Goal: Information Seeking & Learning: Learn about a topic

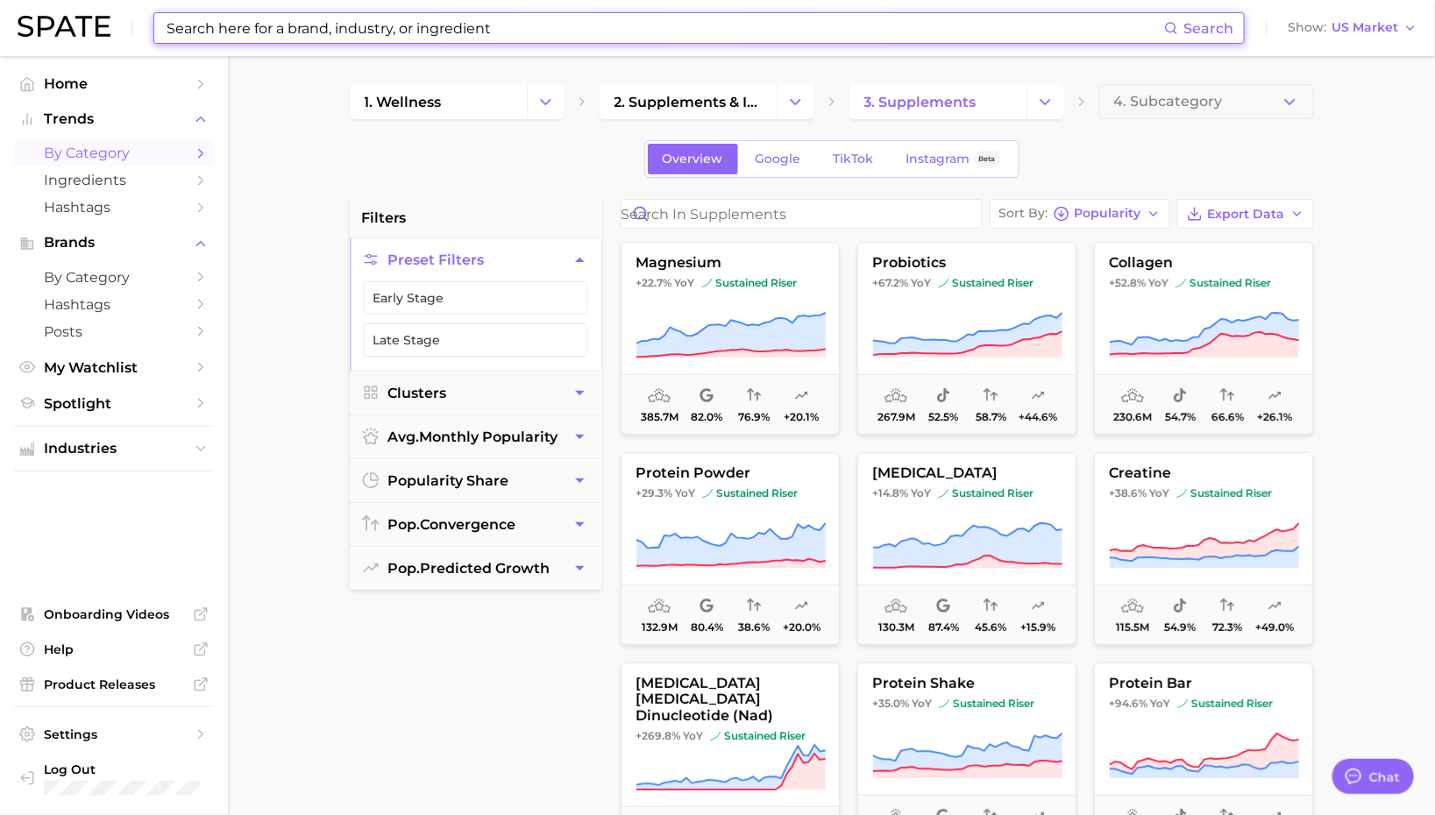
click at [376, 37] on input at bounding box center [664, 28] width 999 height 30
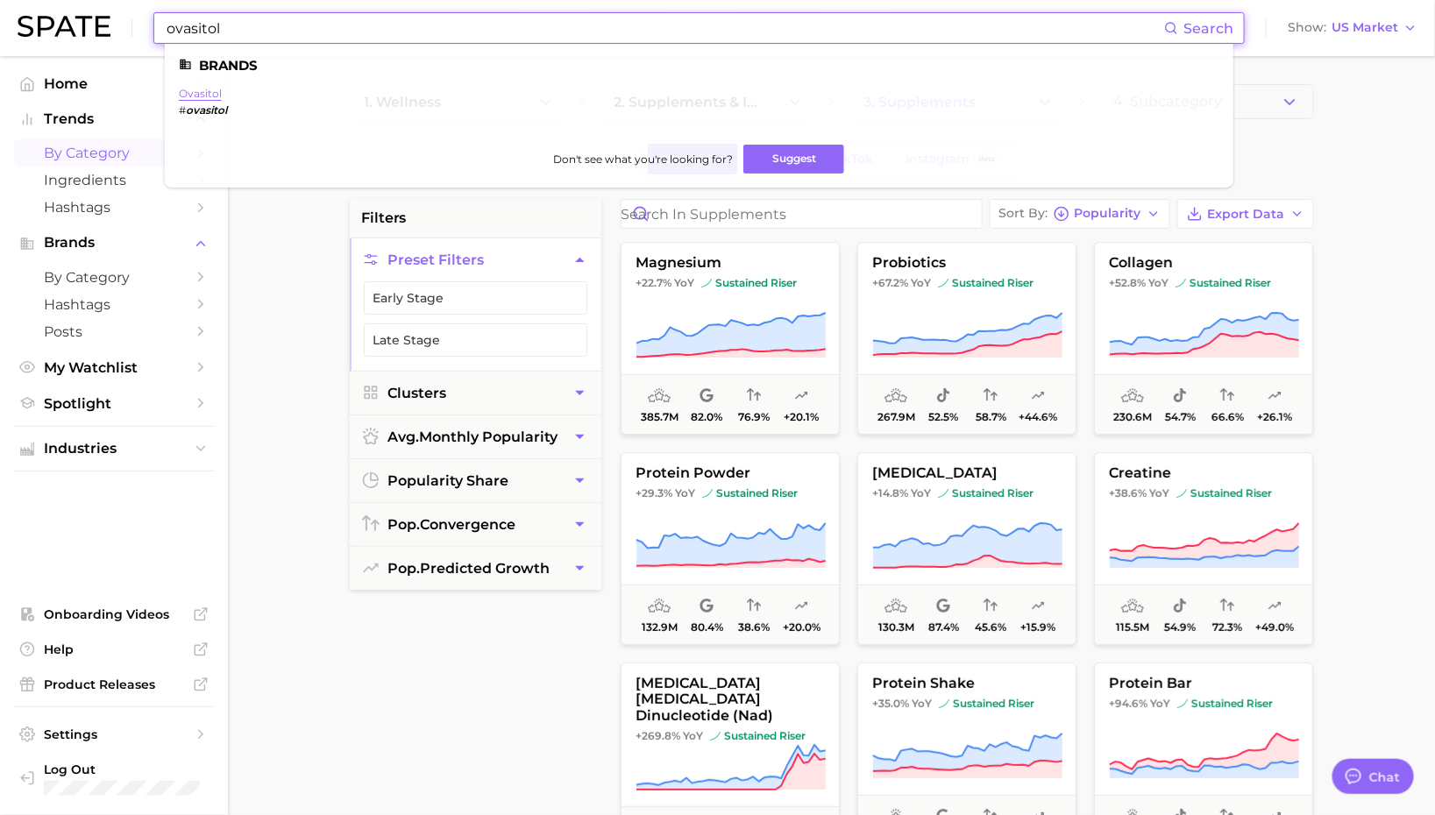
type input "ovasitol"
click at [201, 90] on link "ovasitol" at bounding box center [200, 93] width 43 height 13
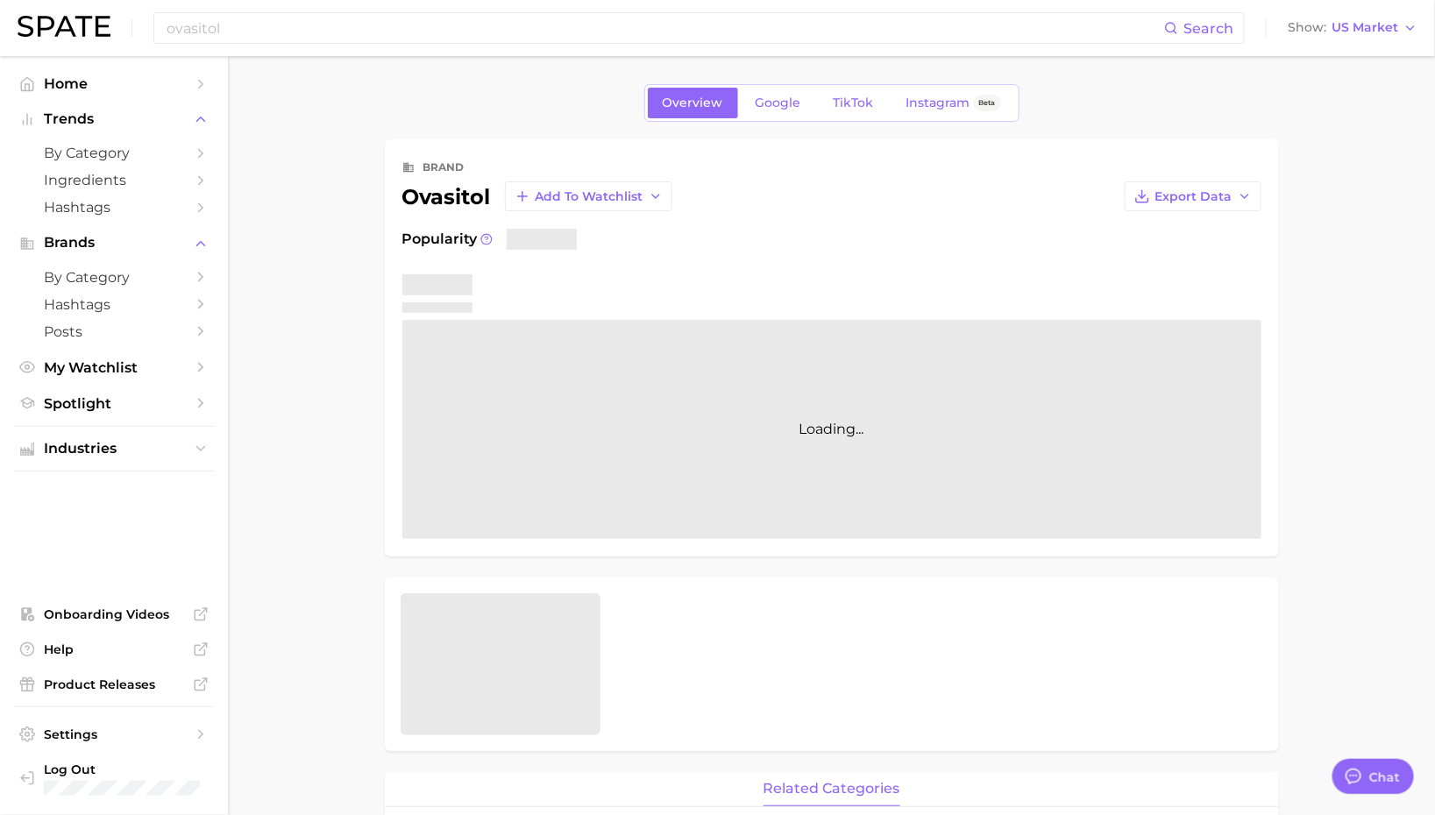
type textarea "x"
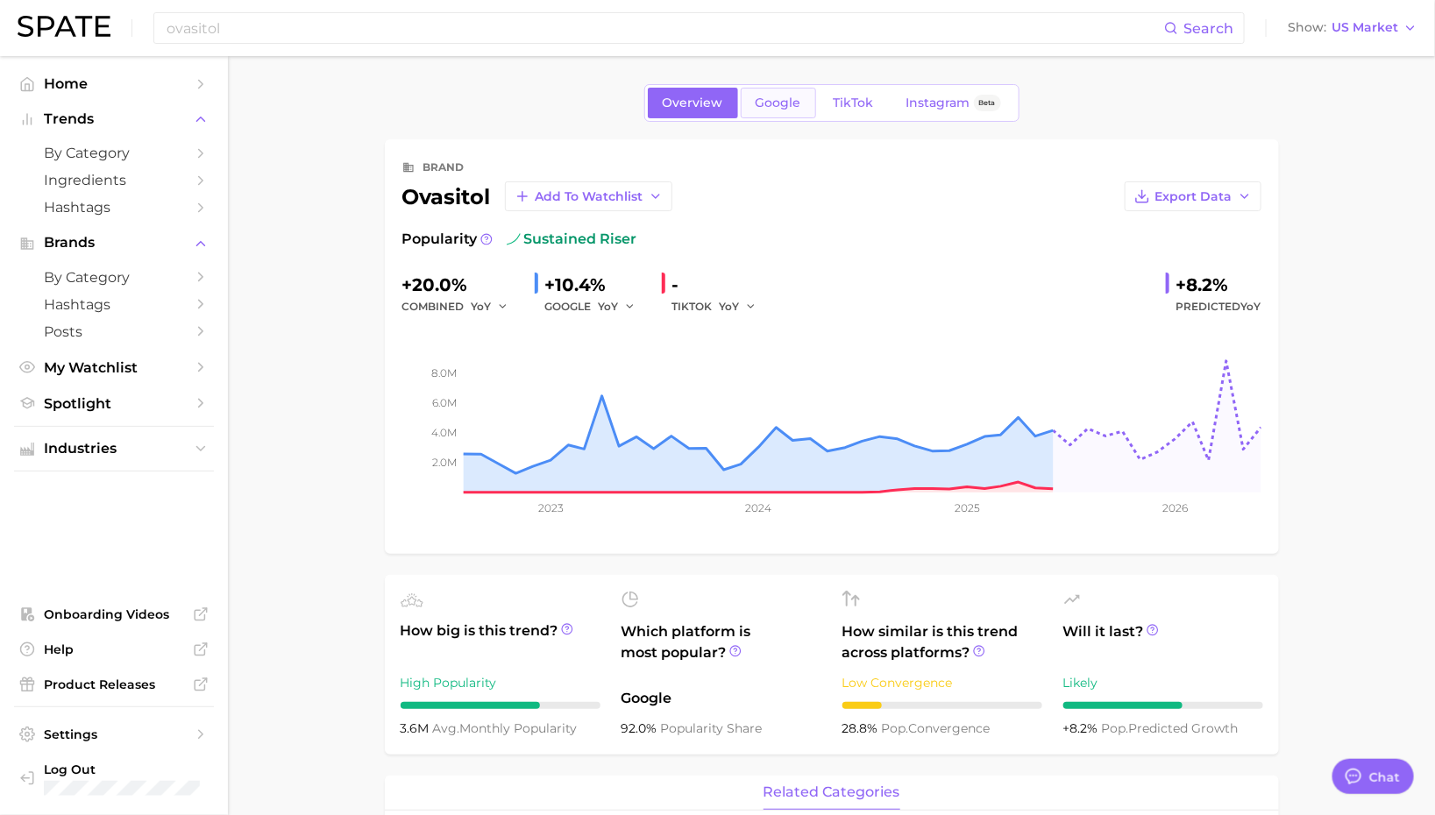
click at [763, 99] on span "Google" at bounding box center [779, 103] width 46 height 15
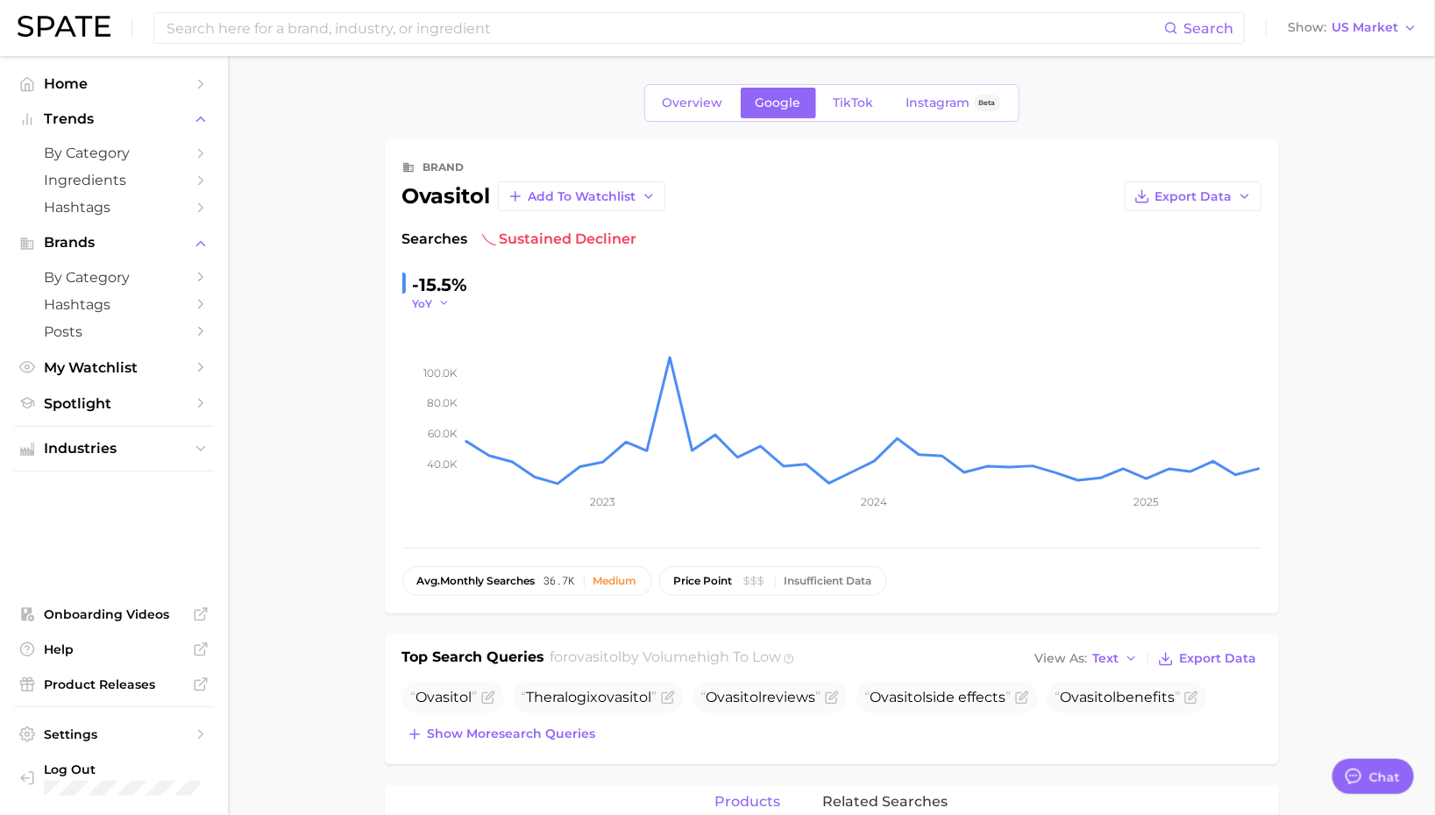
click at [444, 300] on icon "button" at bounding box center [444, 303] width 12 height 12
click at [446, 359] on span "QoQ" at bounding box center [436, 359] width 29 height 15
click at [850, 107] on span "TikTok" at bounding box center [854, 103] width 40 height 15
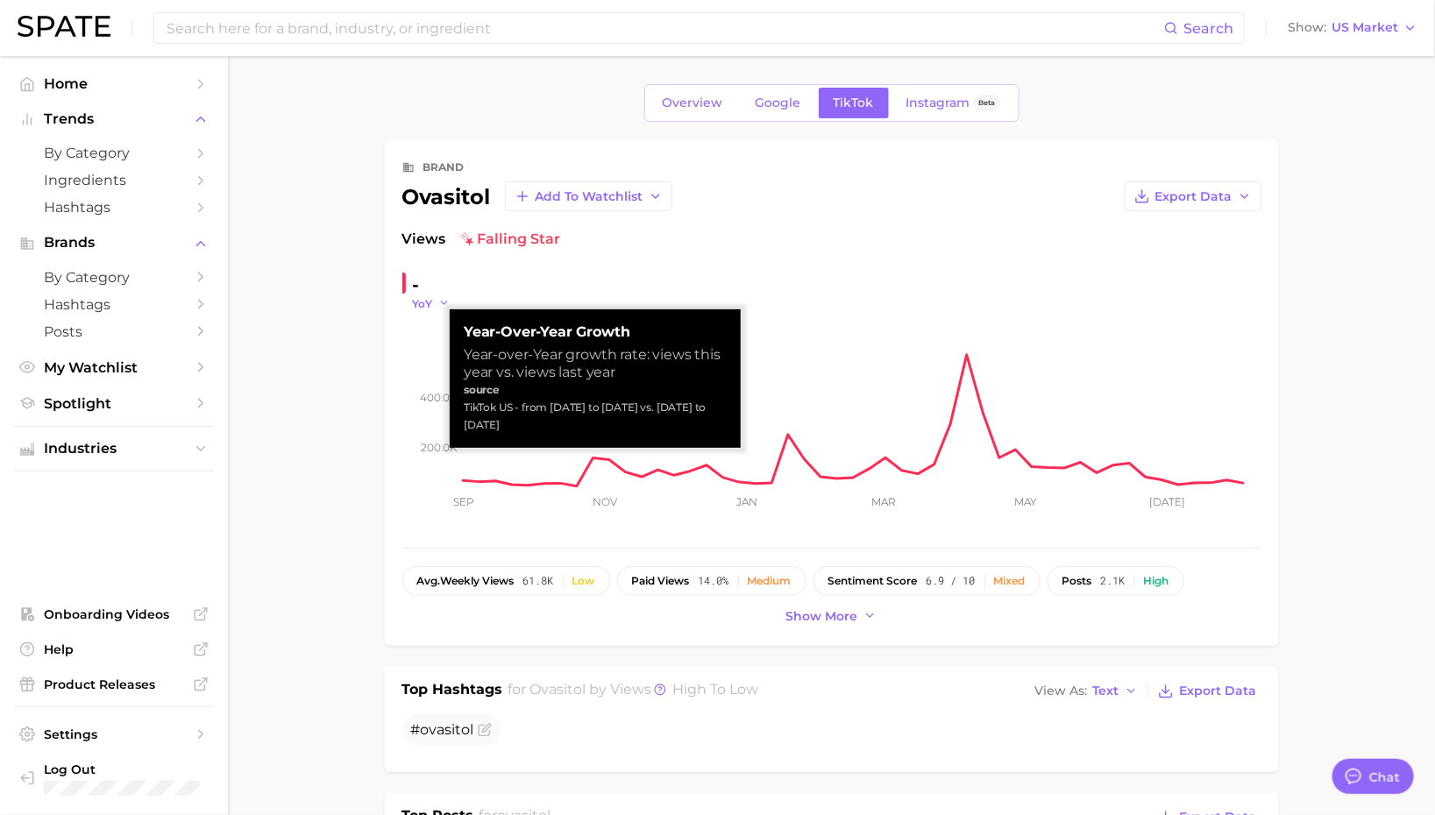
click at [443, 297] on icon "button" at bounding box center [444, 303] width 12 height 12
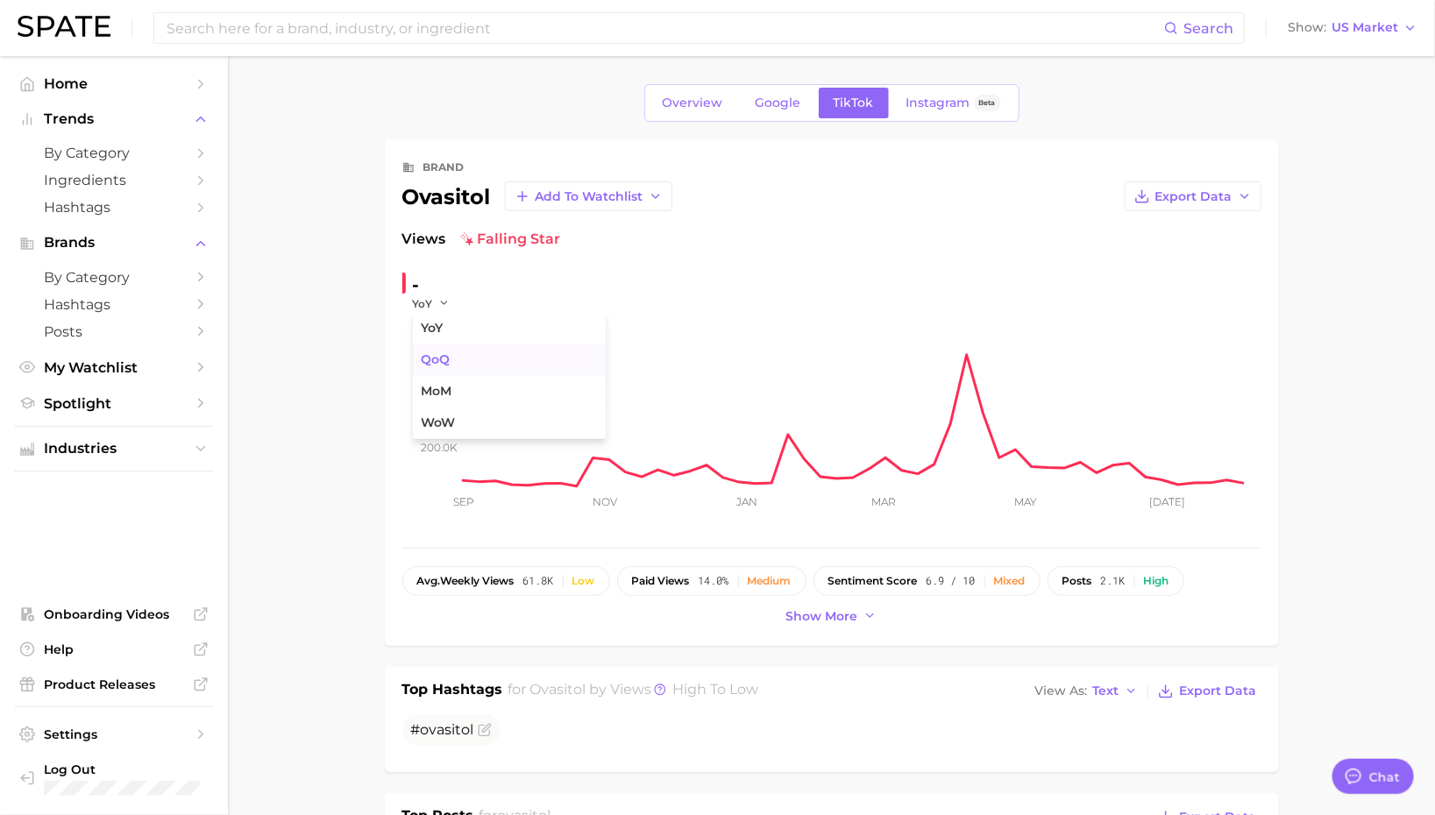
click at [437, 361] on span "QoQ" at bounding box center [436, 359] width 29 height 15
click at [912, 97] on span "Instagram" at bounding box center [938, 103] width 64 height 15
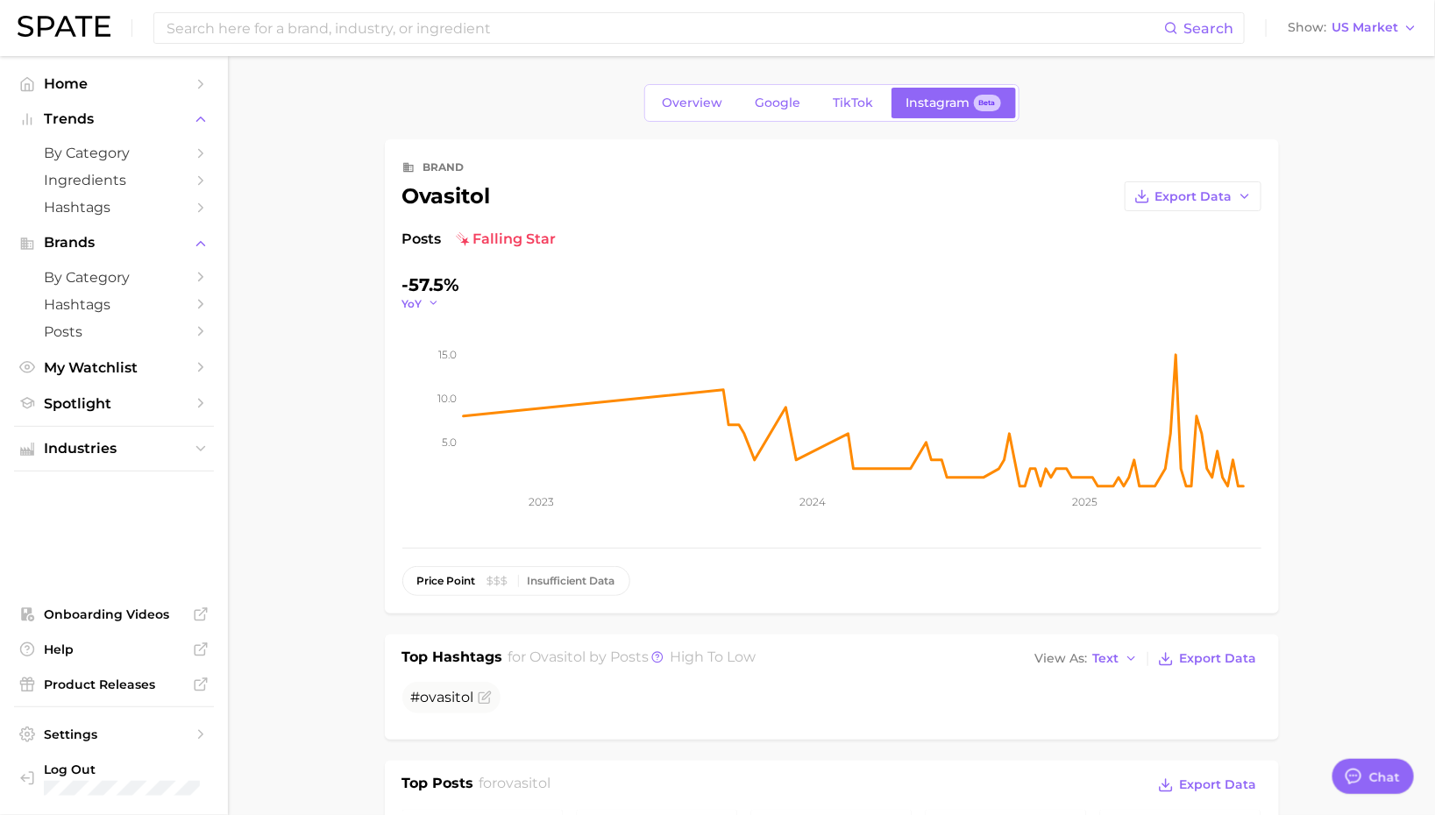
click at [422, 296] on button "YoY" at bounding box center [421, 303] width 38 height 15
click at [428, 356] on span "QoQ" at bounding box center [425, 359] width 29 height 15
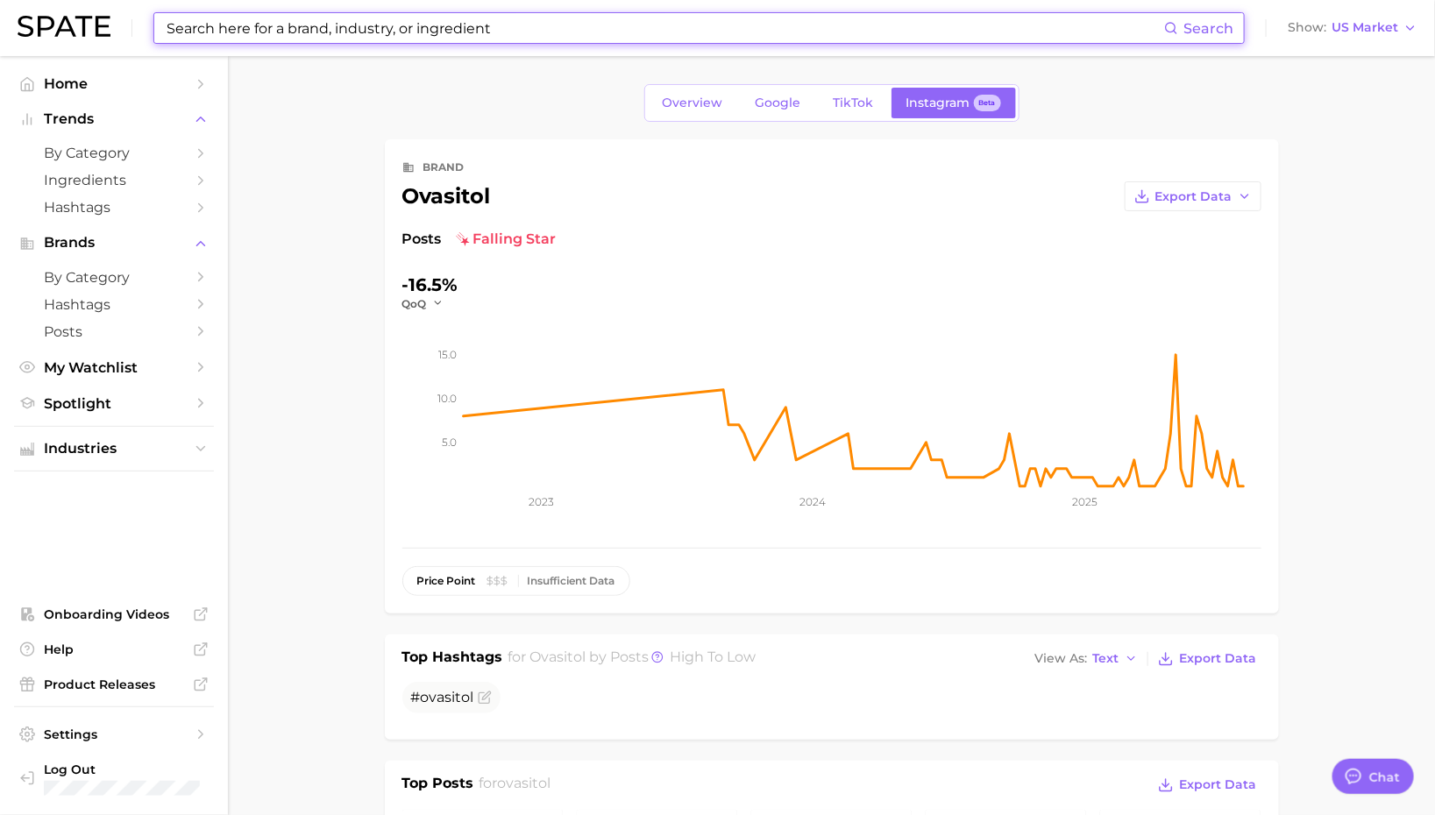
click at [451, 33] on input at bounding box center [664, 28] width 999 height 30
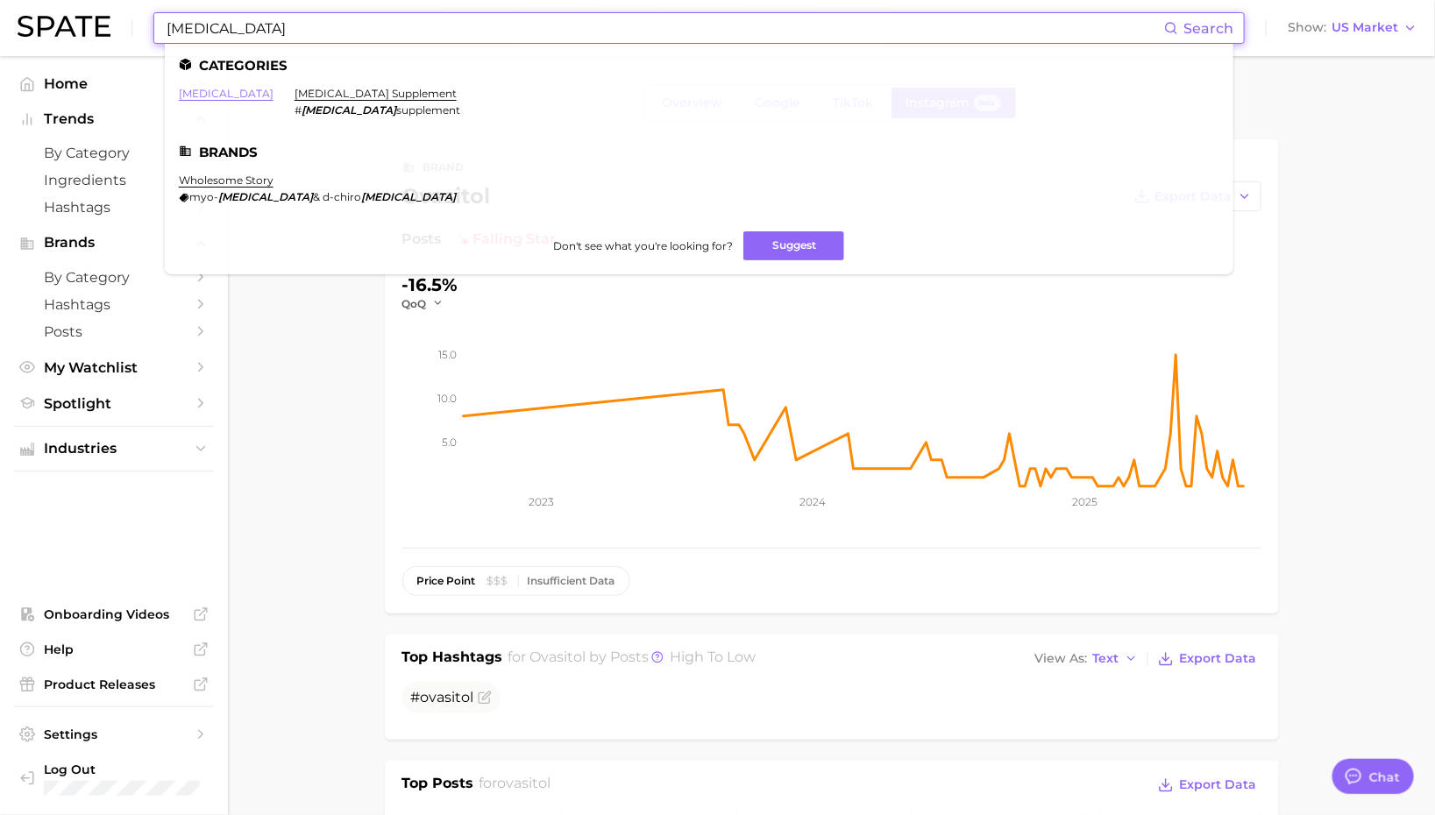
type input "[MEDICAL_DATA]"
click at [192, 89] on link "[MEDICAL_DATA]" at bounding box center [226, 93] width 95 height 13
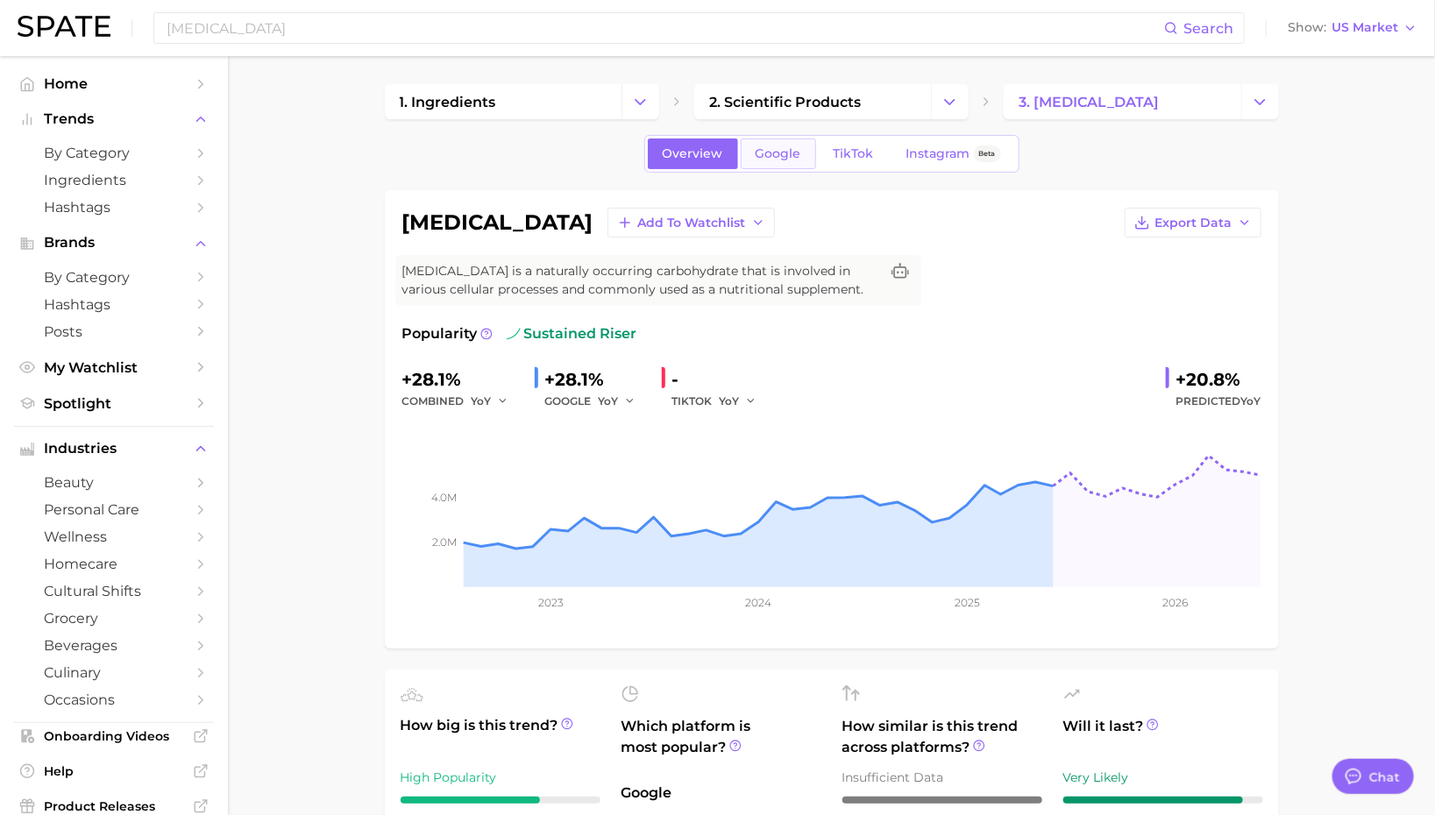
click at [770, 153] on span "Google" at bounding box center [779, 153] width 46 height 15
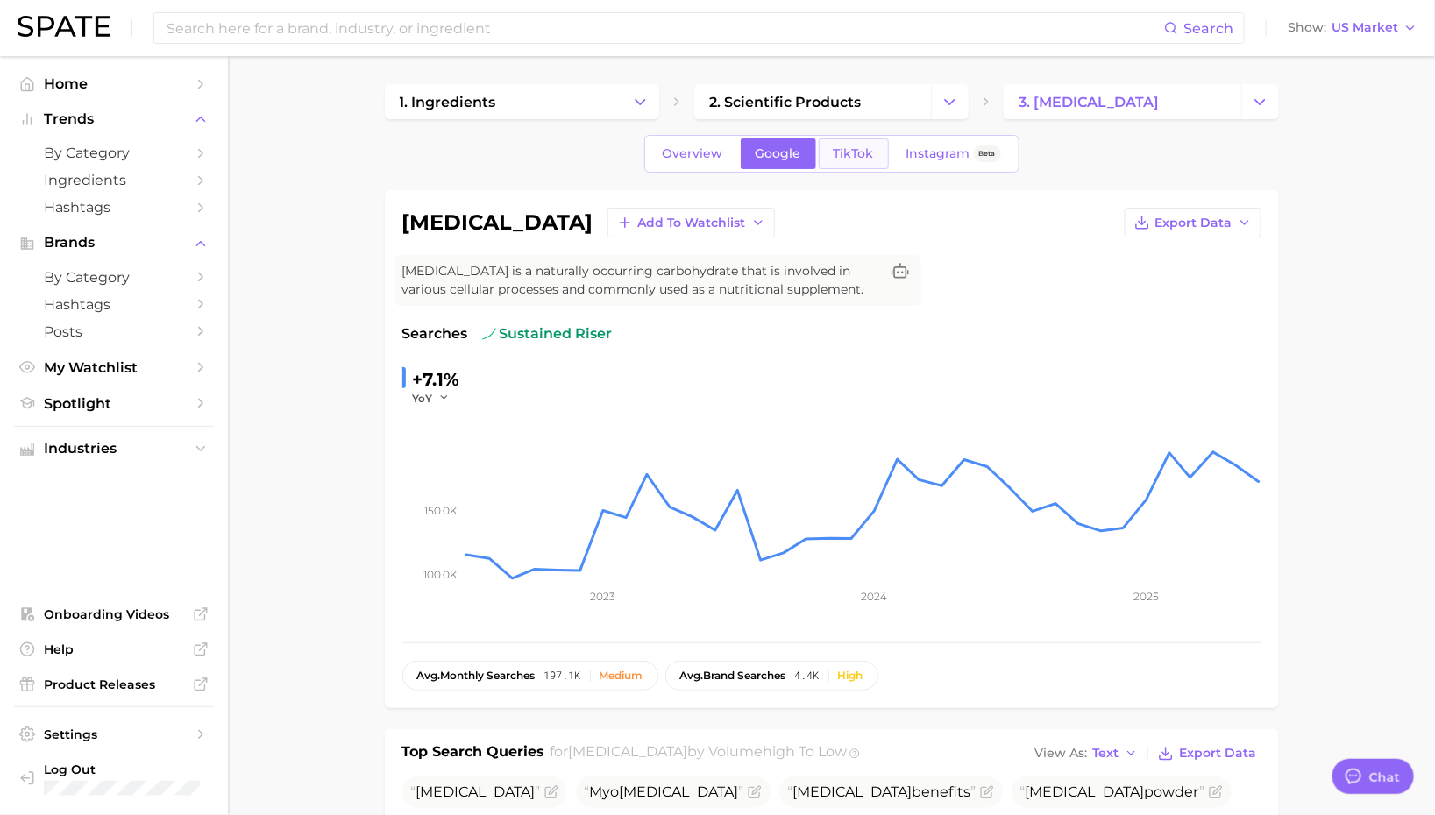
click at [842, 146] on span "TikTok" at bounding box center [854, 153] width 40 height 15
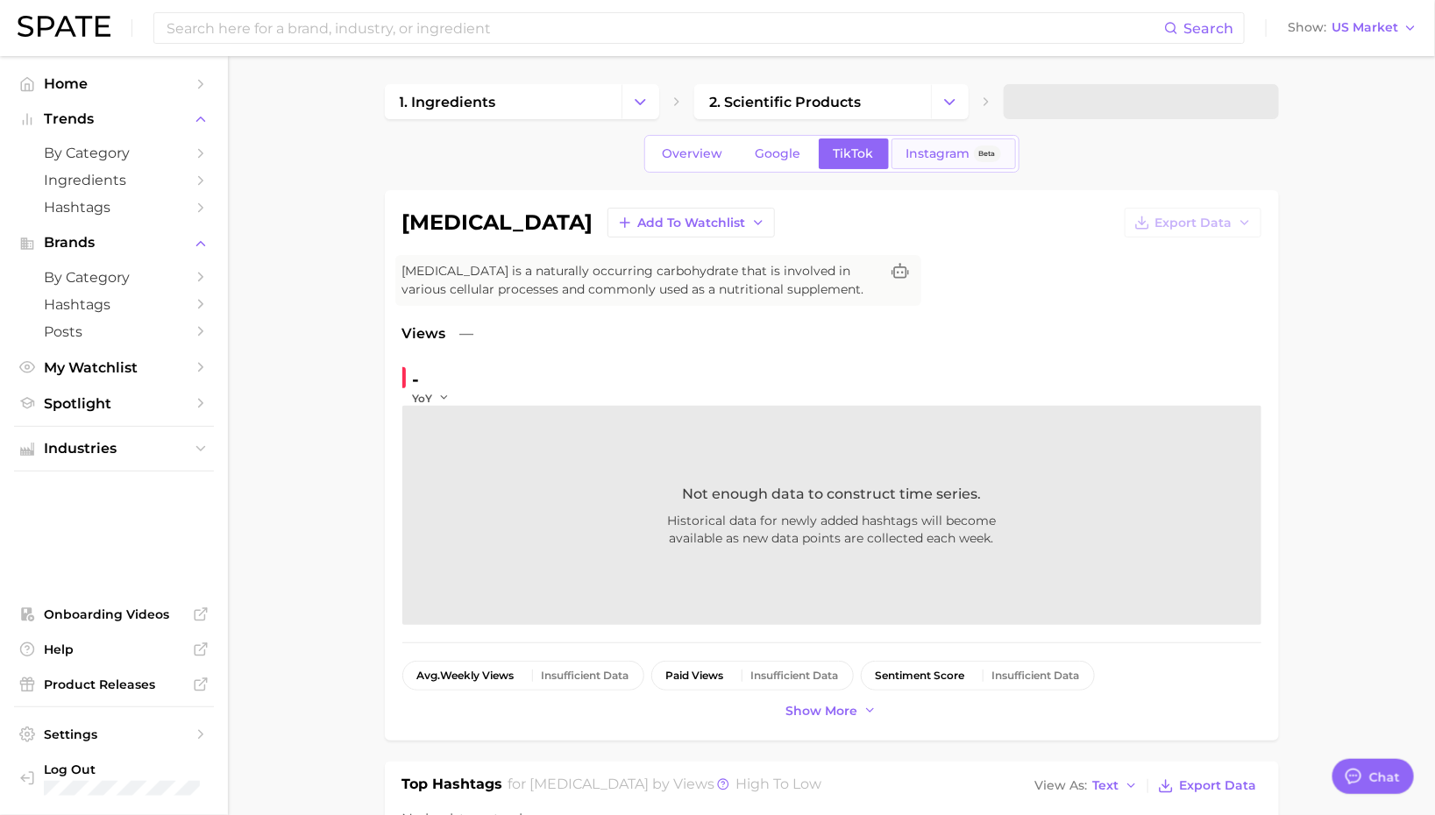
click at [916, 143] on link "Instagram Beta" at bounding box center [953, 153] width 124 height 31
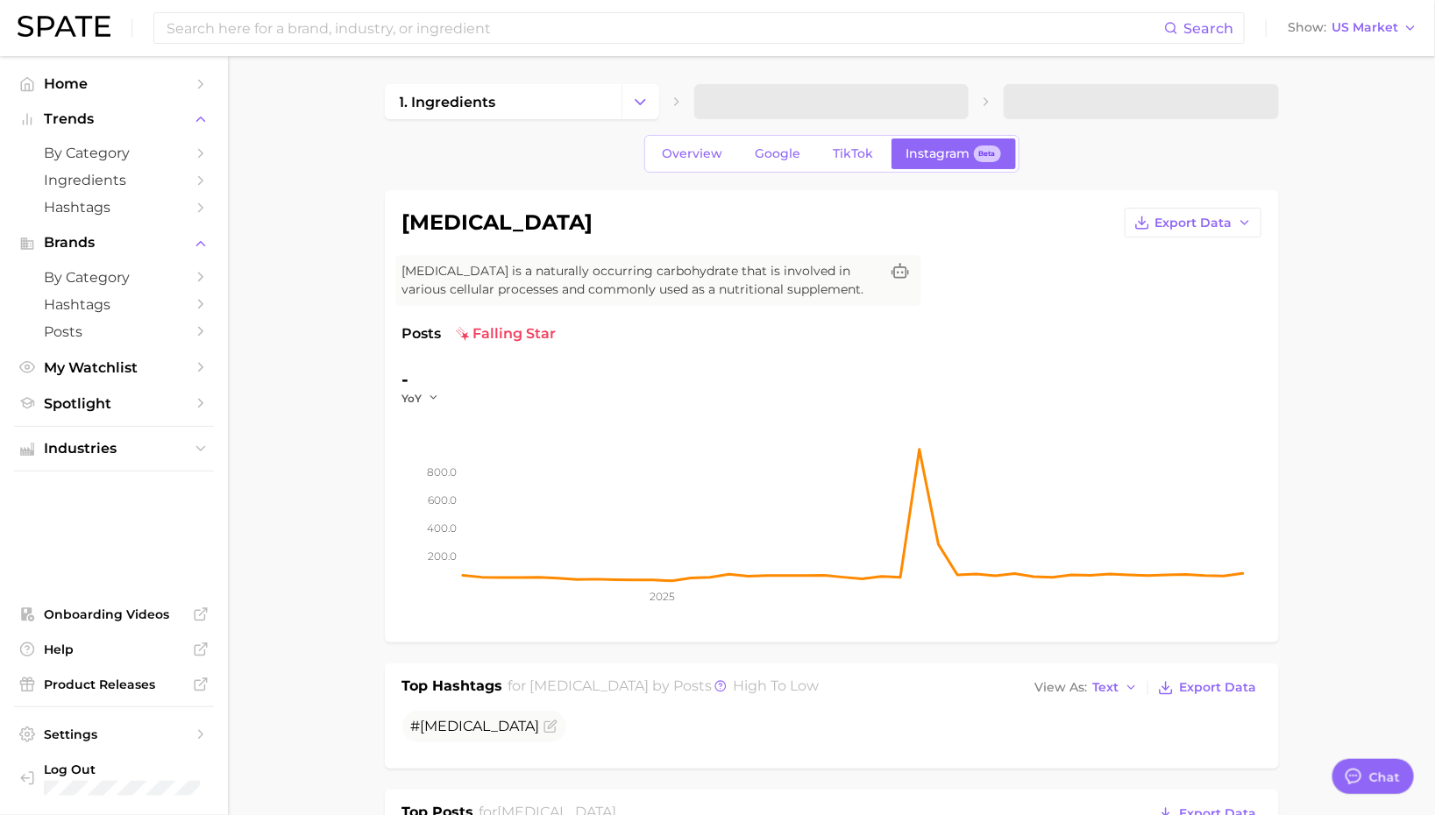
click at [307, 11] on div "Search Show US Market" at bounding box center [718, 28] width 1400 height 56
click at [307, 23] on input at bounding box center [664, 28] width 999 height 30
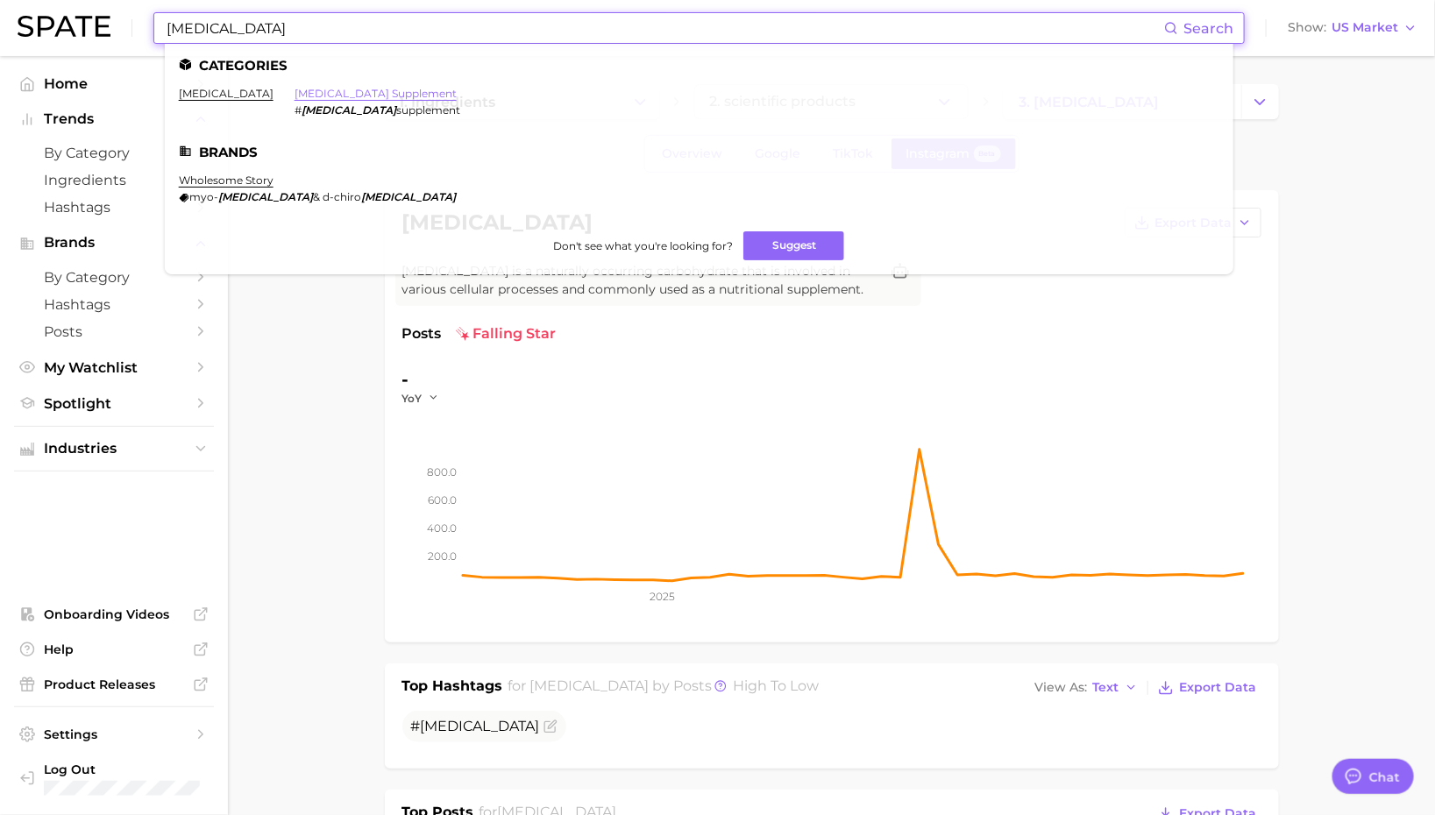
type input "[MEDICAL_DATA]"
click at [304, 93] on link "[MEDICAL_DATA] supplement" at bounding box center [376, 93] width 162 height 13
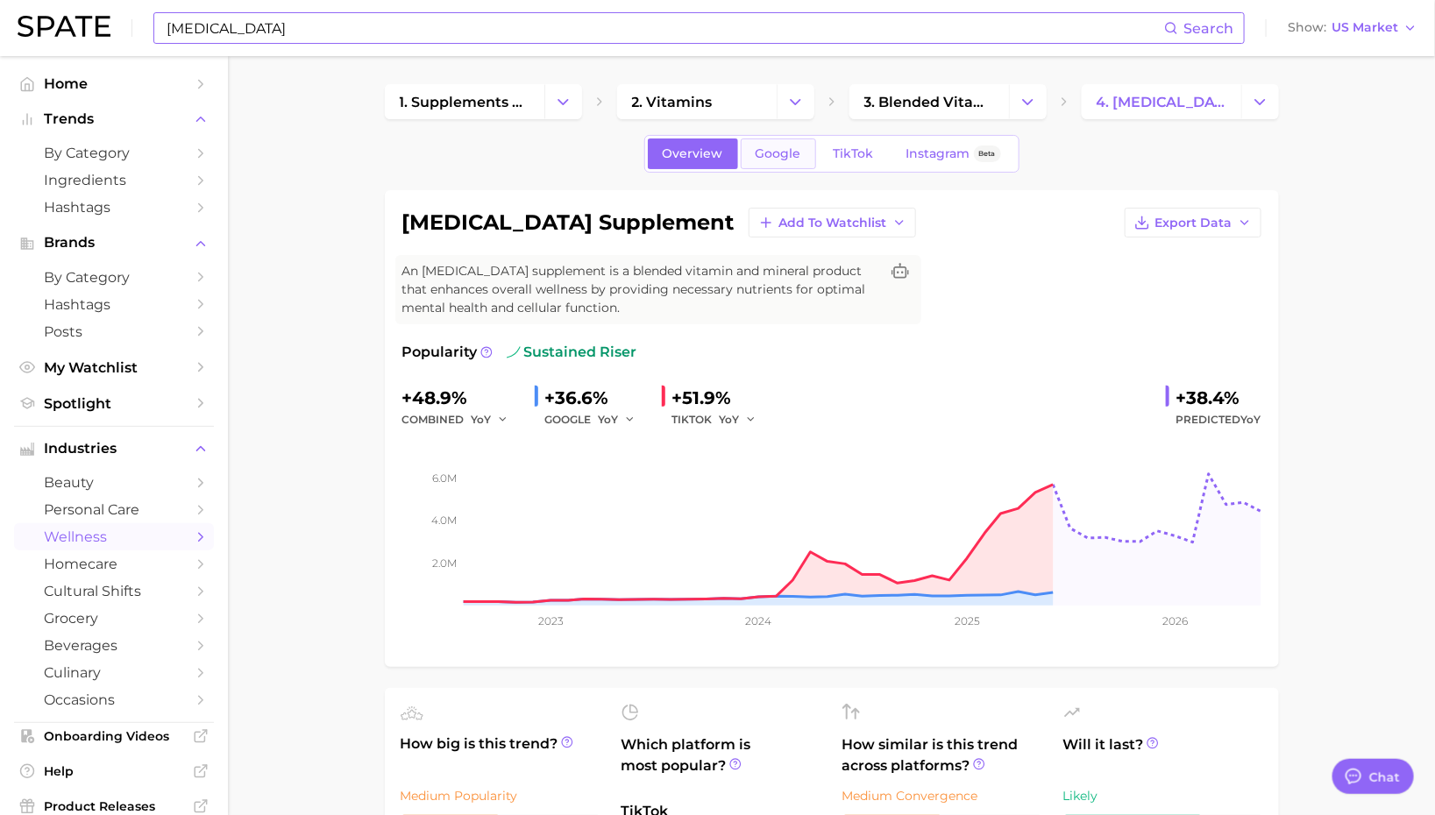
click at [763, 157] on span "Google" at bounding box center [779, 153] width 46 height 15
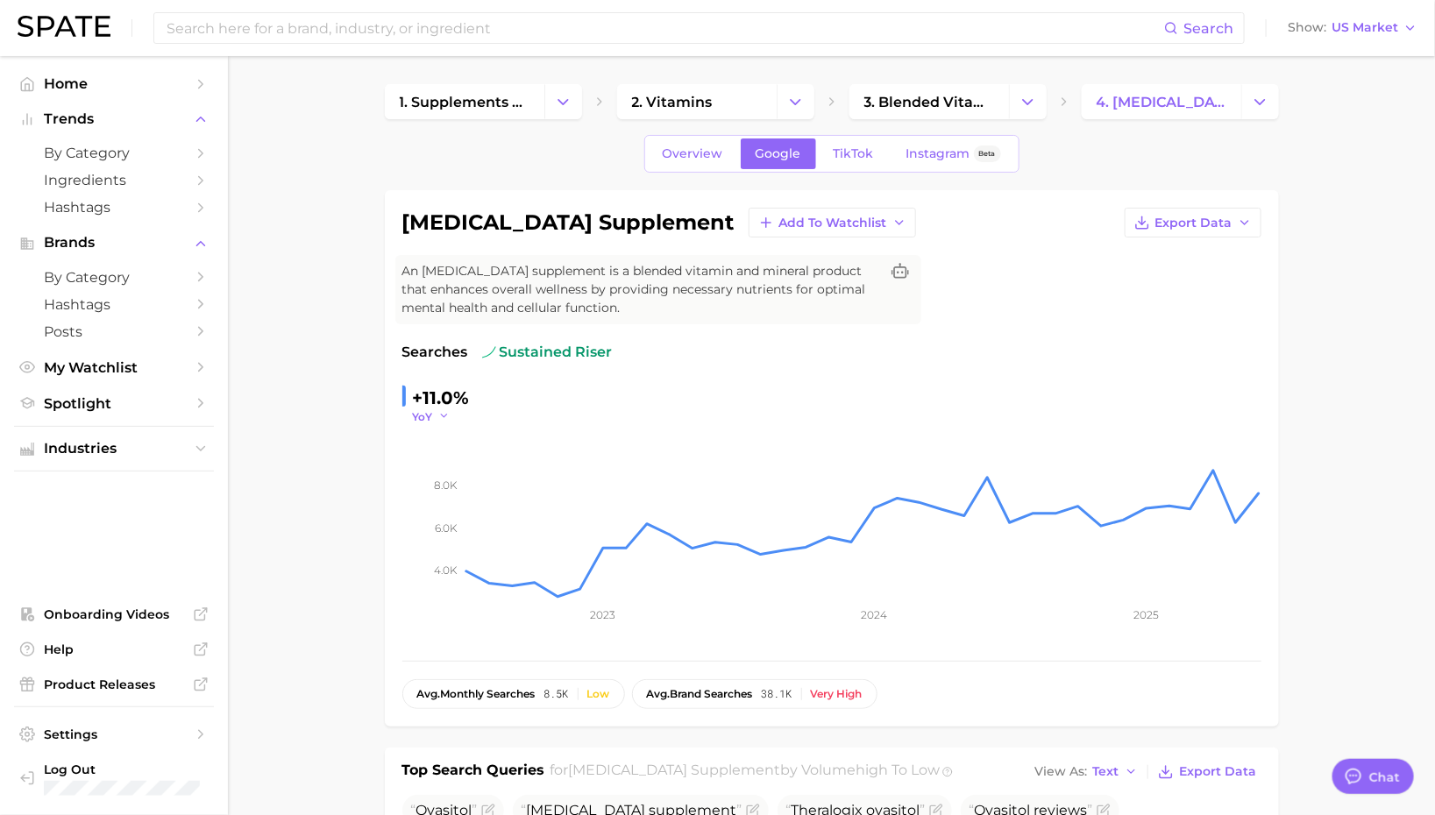
click at [444, 413] on icon "button" at bounding box center [444, 416] width 12 height 12
click at [443, 465] on span "QoQ" at bounding box center [436, 472] width 29 height 15
click at [841, 163] on link "TikTok" at bounding box center [854, 153] width 70 height 31
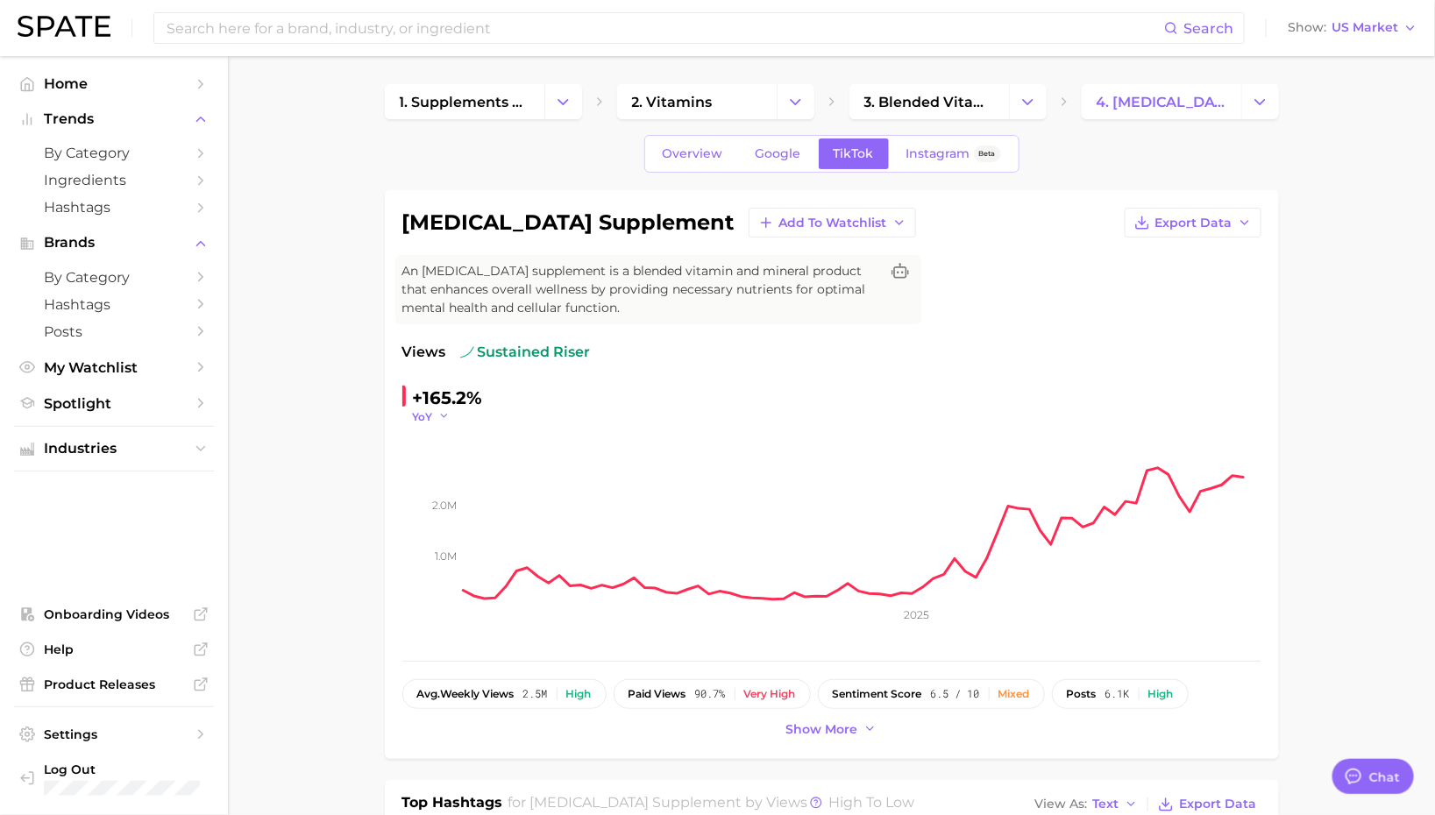
click at [447, 415] on icon "button" at bounding box center [444, 416] width 12 height 12
click at [446, 469] on span "QoQ" at bounding box center [436, 472] width 29 height 15
click at [911, 156] on span "Instagram" at bounding box center [938, 153] width 64 height 15
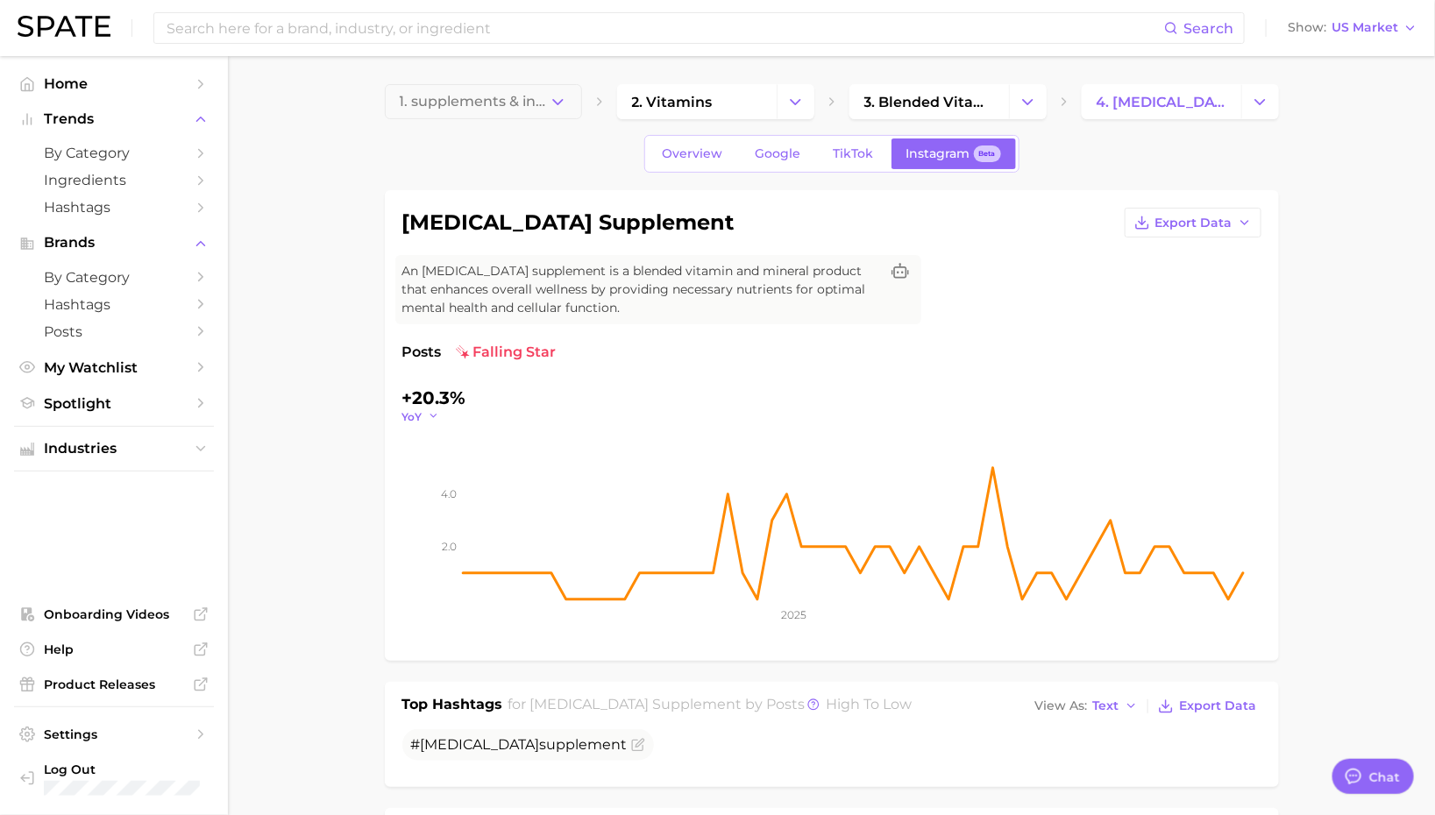
click at [410, 422] on span "YoY" at bounding box center [412, 416] width 20 height 15
click at [417, 474] on span "QoQ" at bounding box center [425, 472] width 29 height 15
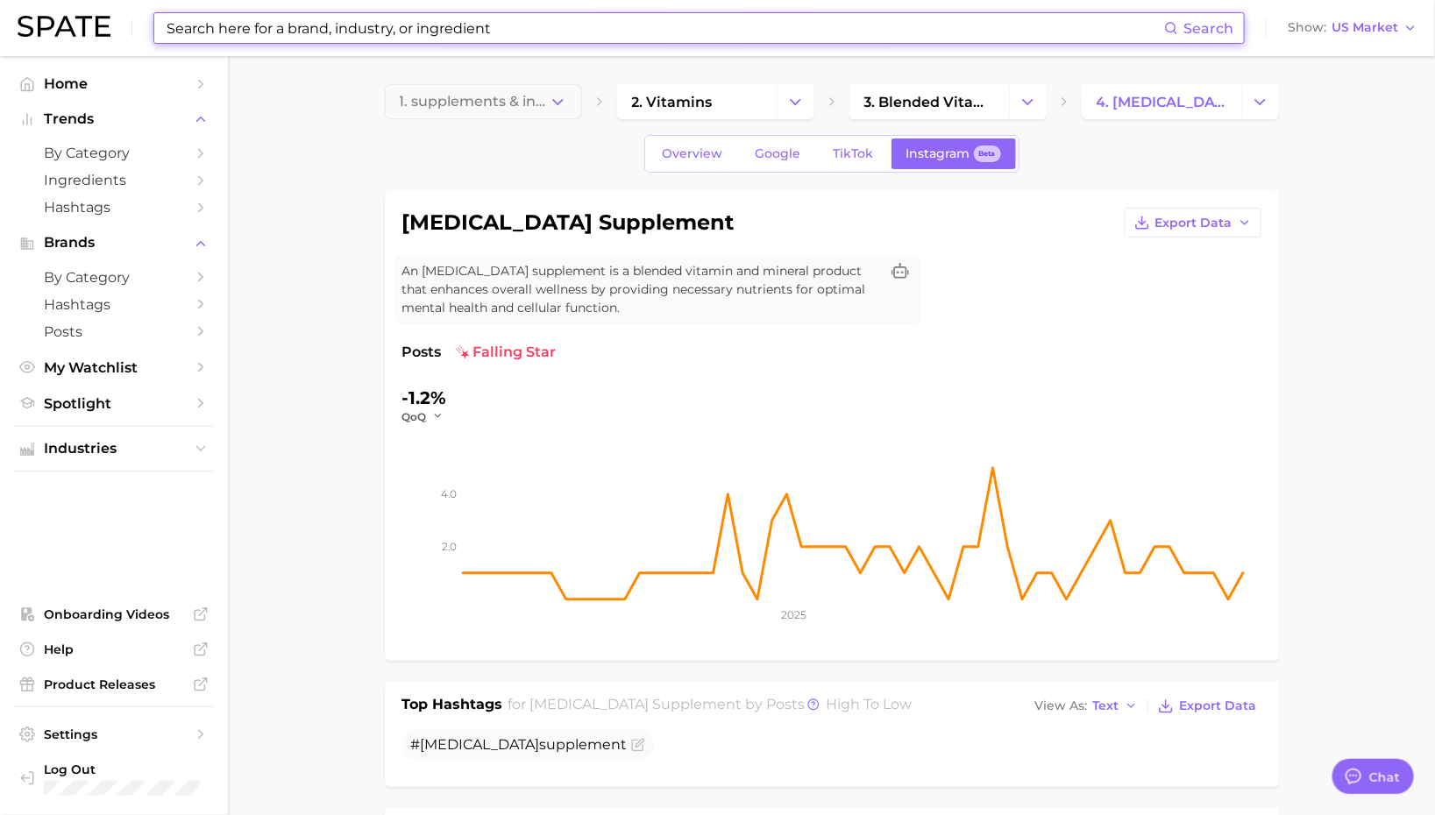
click at [420, 25] on input at bounding box center [664, 28] width 999 height 30
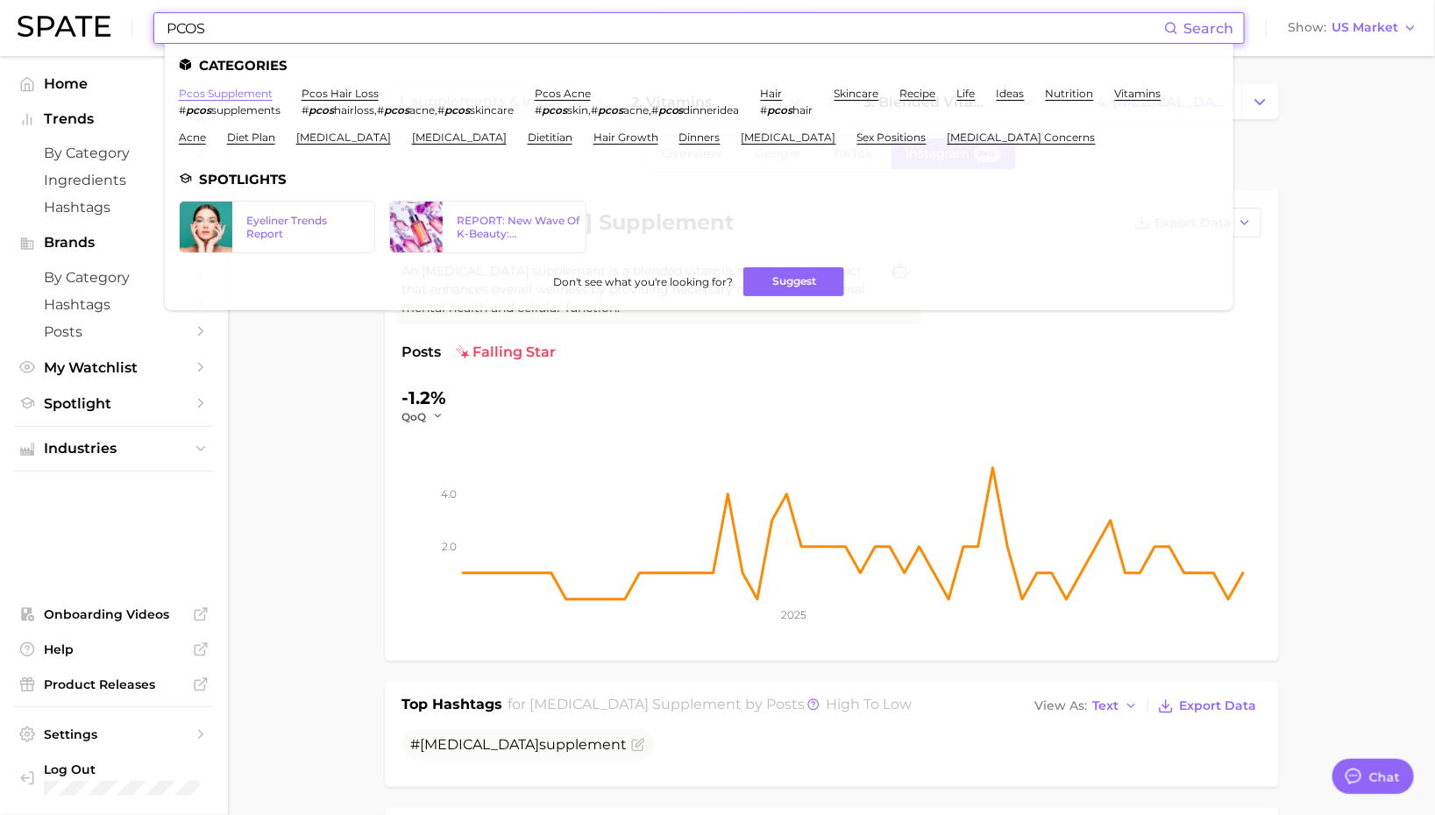
type input "PCOS"
click at [252, 91] on link "pcos supplement" at bounding box center [226, 93] width 94 height 13
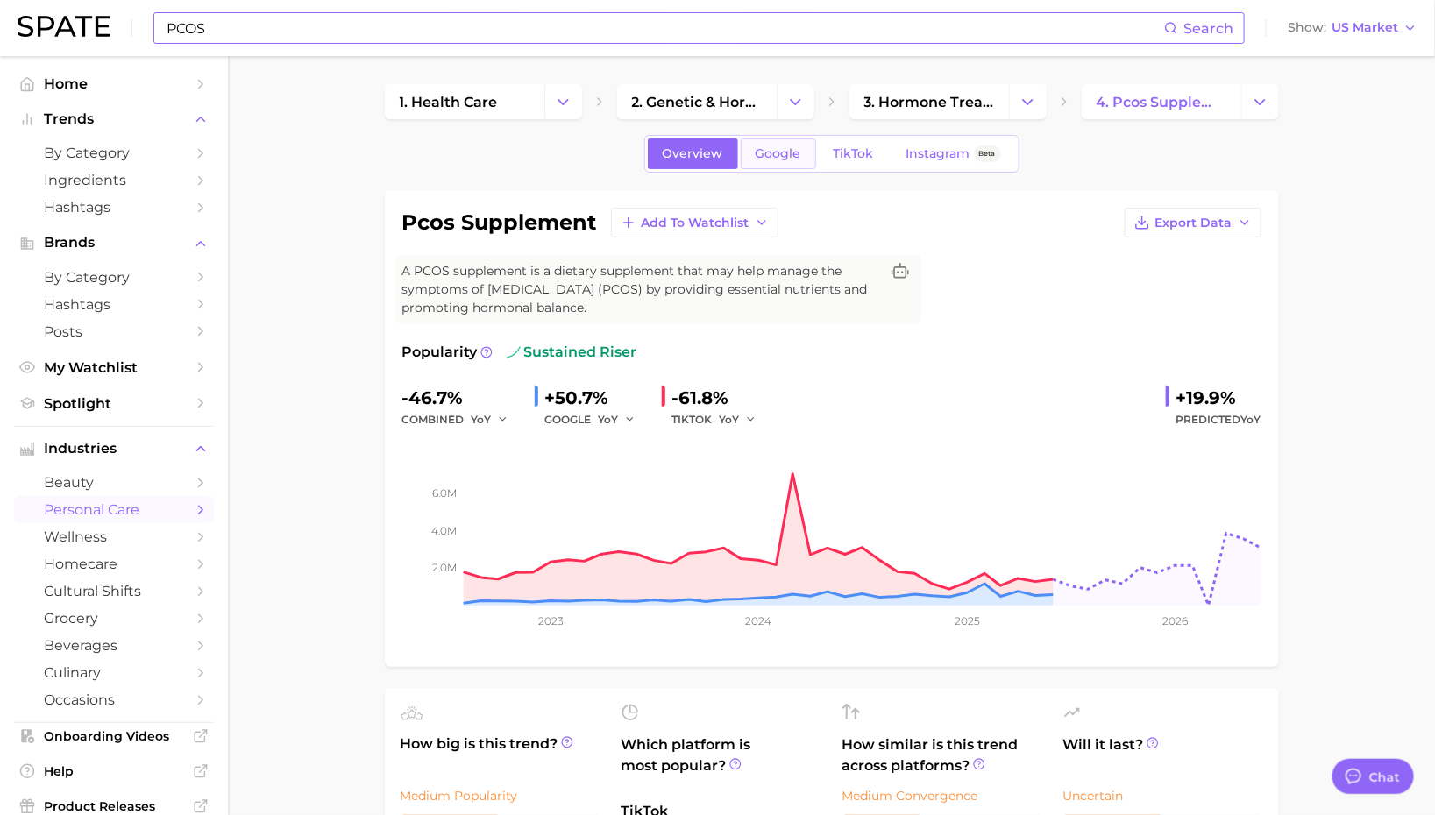
click at [775, 160] on link "Google" at bounding box center [778, 153] width 75 height 31
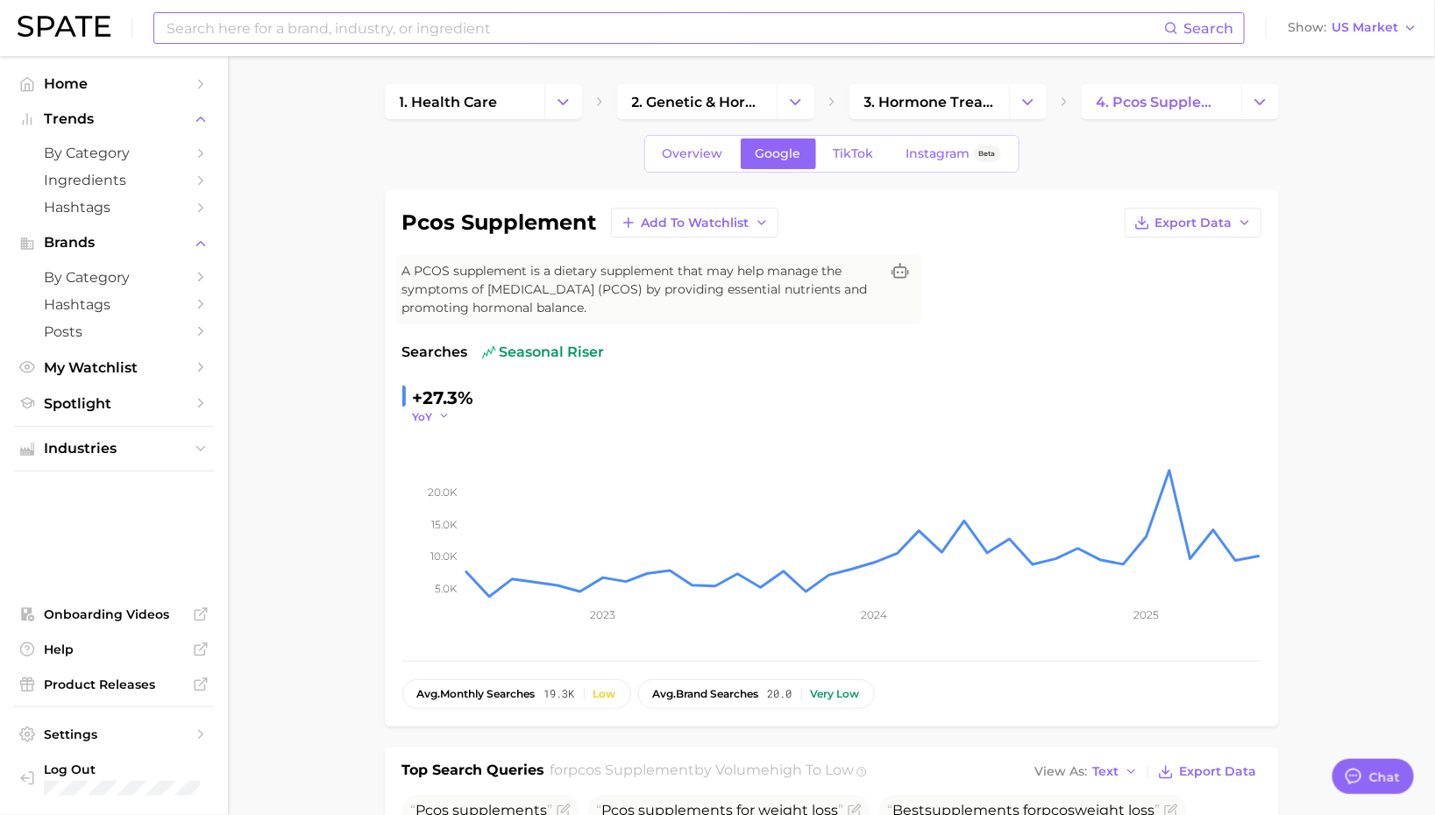
click at [449, 415] on icon "button" at bounding box center [444, 416] width 12 height 12
click at [448, 470] on span "QoQ" at bounding box center [436, 472] width 29 height 15
click at [848, 163] on link "TikTok" at bounding box center [854, 153] width 70 height 31
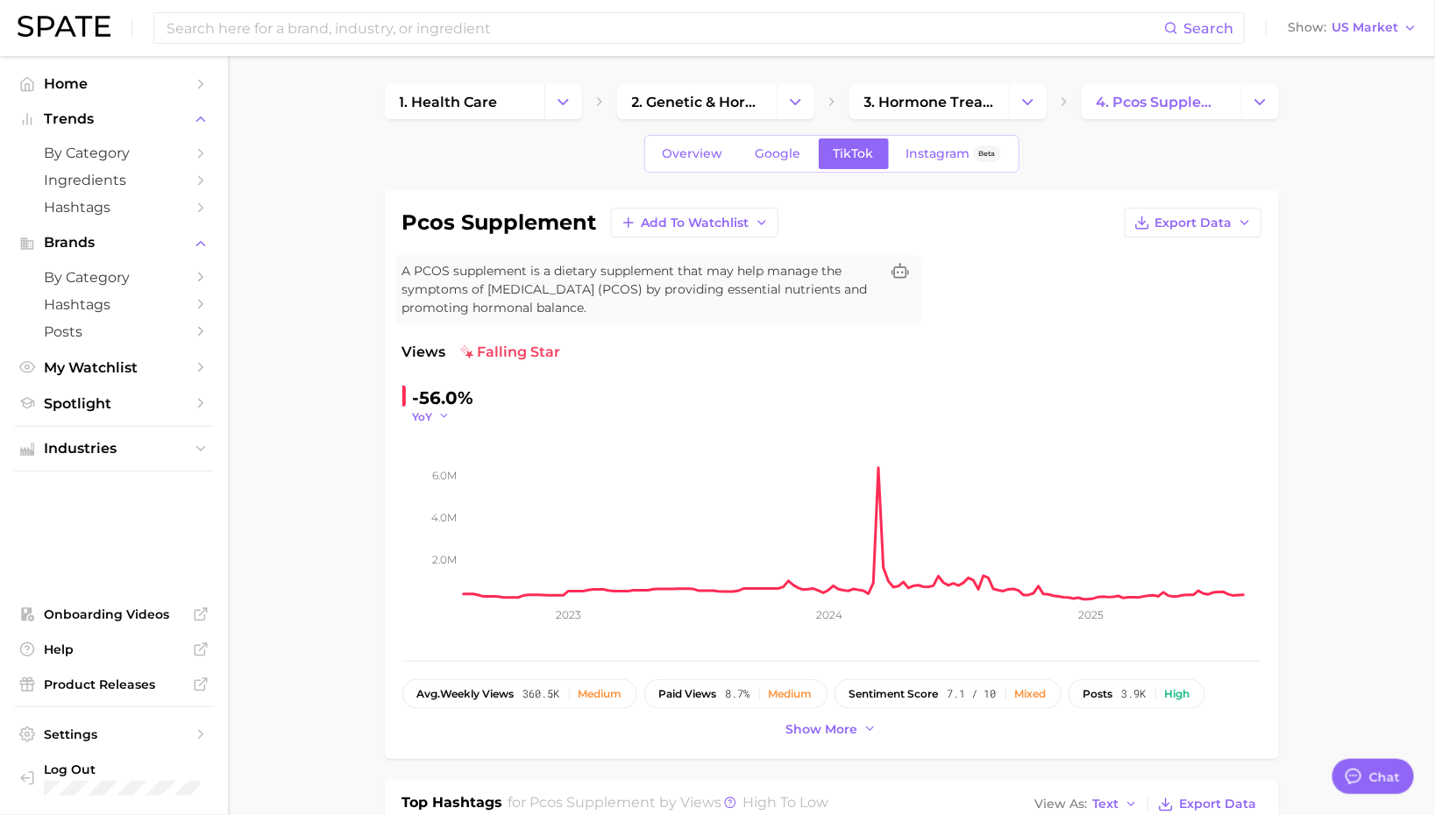
click at [438, 411] on icon "button" at bounding box center [444, 416] width 12 height 12
click at [430, 465] on span "QoQ" at bounding box center [436, 472] width 29 height 15
click at [437, 415] on span "QoQ" at bounding box center [425, 416] width 25 height 15
click at [912, 150] on span "Instagram" at bounding box center [938, 153] width 64 height 15
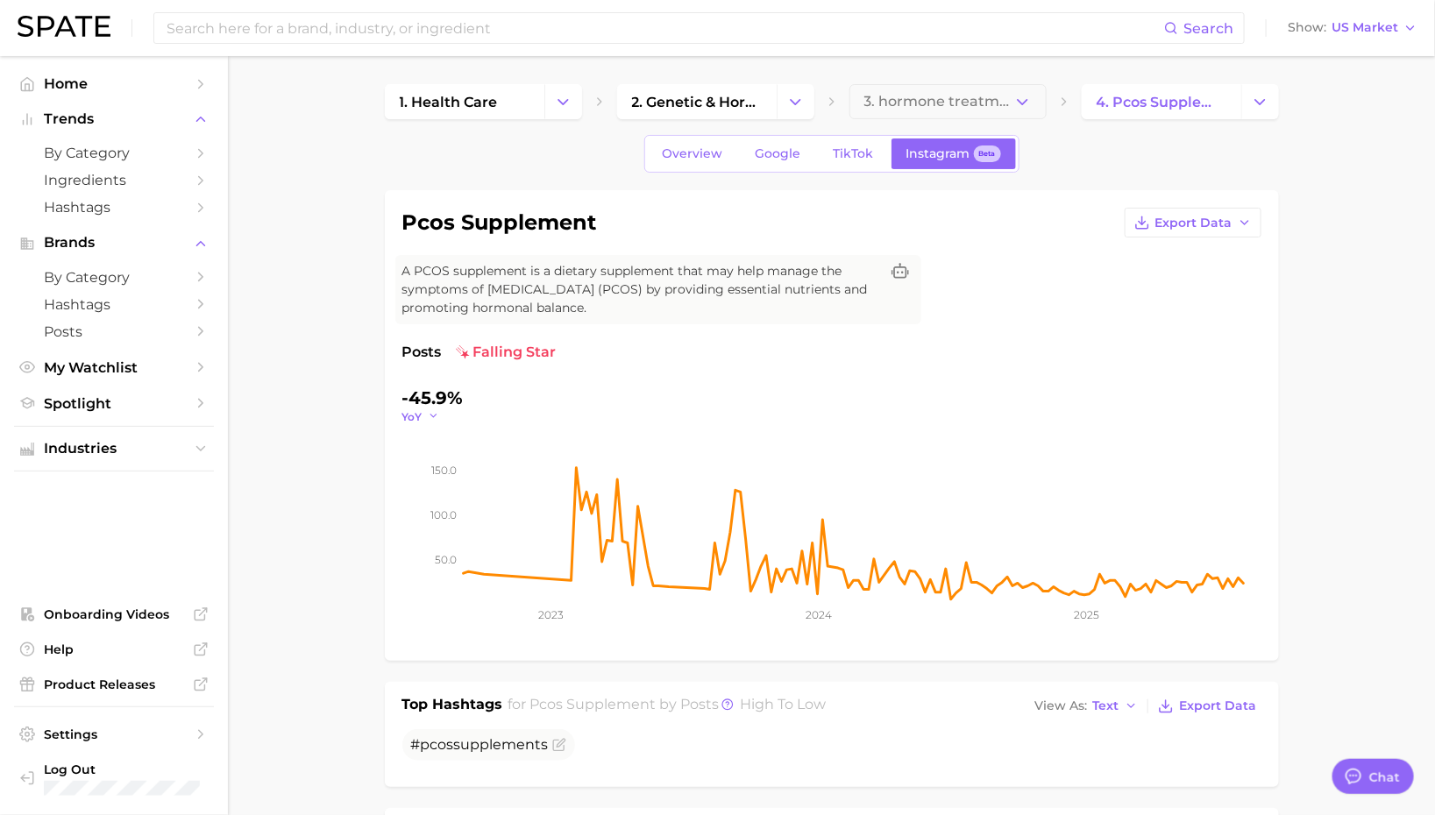
click at [431, 410] on icon "button" at bounding box center [434, 416] width 12 height 12
click at [619, 387] on div "-45.9% YoY YoY QoQ MoM WoW" at bounding box center [521, 404] width 239 height 40
click at [431, 415] on polyline "button" at bounding box center [433, 416] width 6 height 3
click at [426, 465] on span "QoQ" at bounding box center [425, 472] width 29 height 15
click at [452, 33] on input at bounding box center [664, 28] width 999 height 30
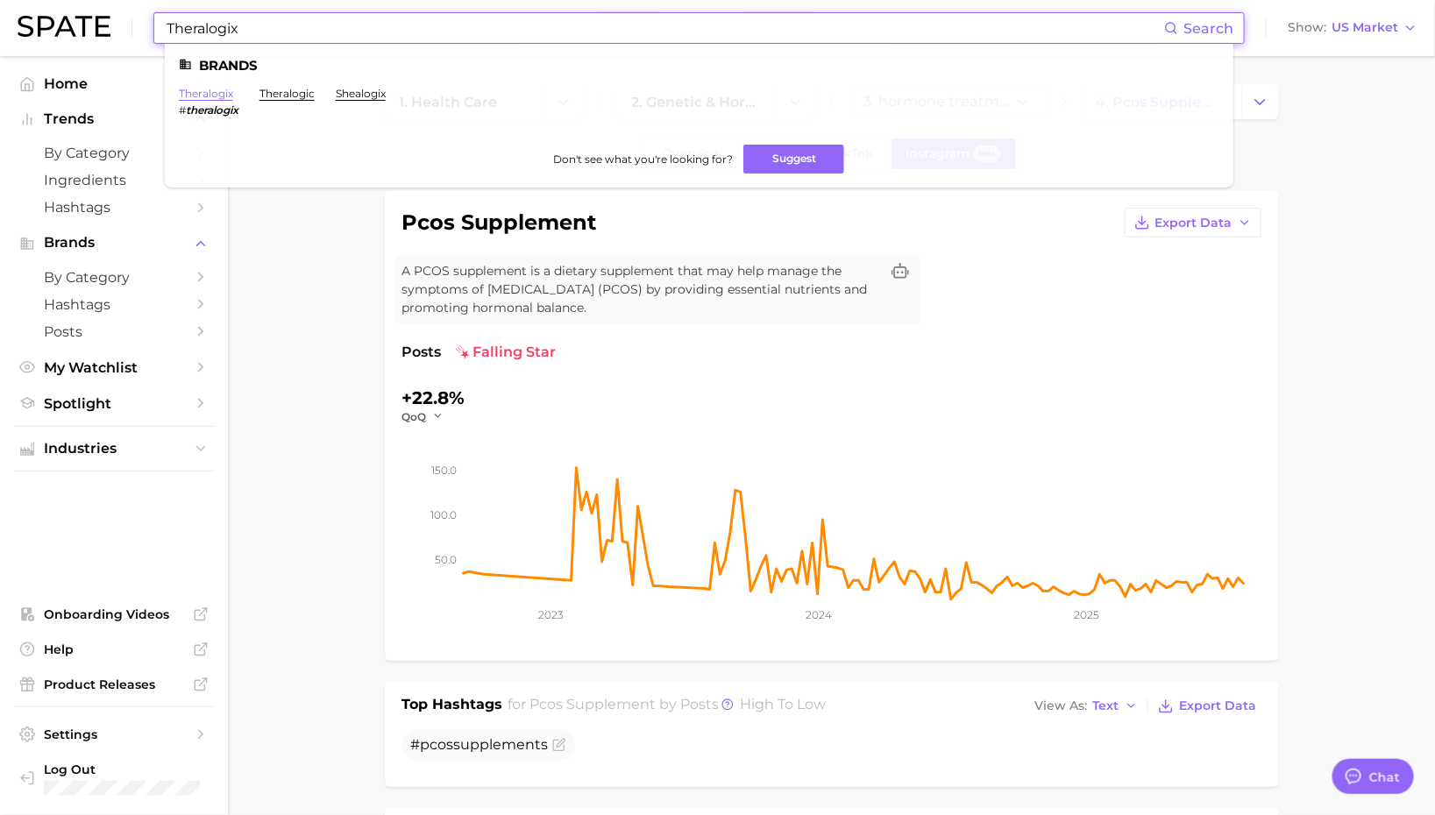
type input "Theralogix"
click at [217, 89] on link "theralogix" at bounding box center [206, 93] width 54 height 13
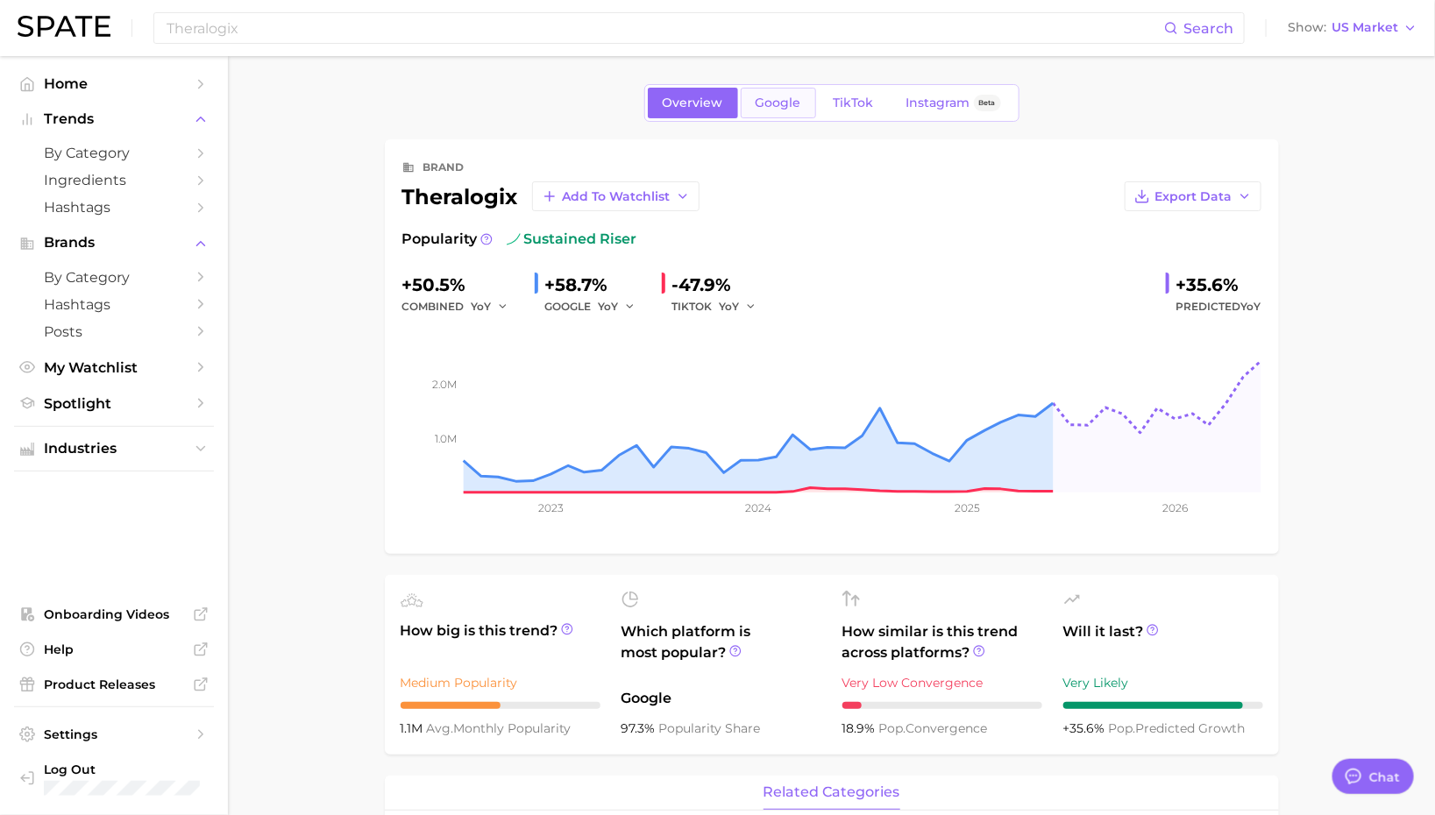
click at [782, 97] on span "Google" at bounding box center [779, 103] width 46 height 15
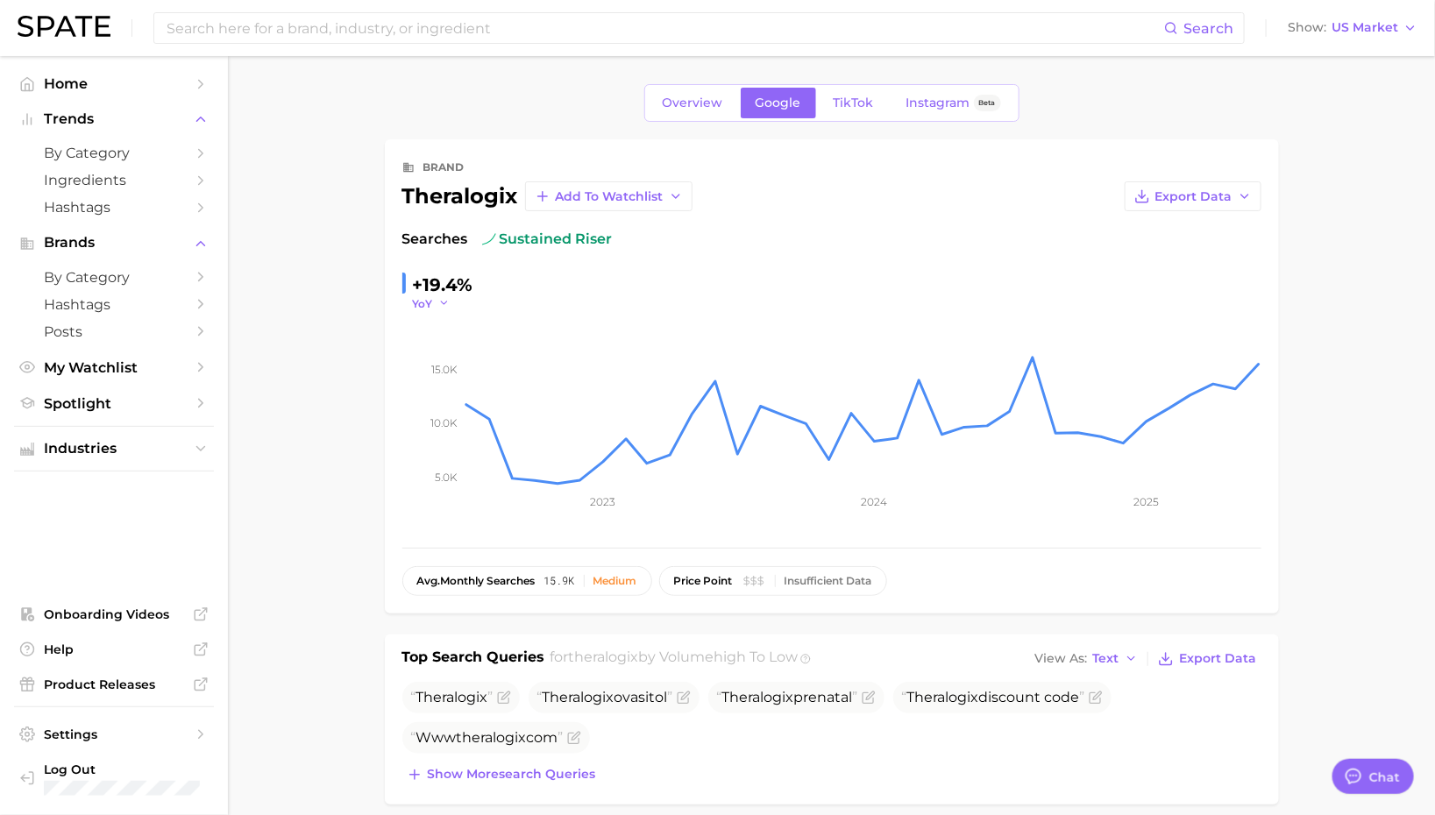
click at [423, 296] on span "YoY" at bounding box center [423, 303] width 20 height 15
click at [436, 344] on button "QoQ" at bounding box center [509, 360] width 193 height 32
click at [436, 343] on icon "5.0k 10.0k 15.0k 2023 2024 2025" at bounding box center [831, 420] width 859 height 219
click at [835, 104] on span "TikTok" at bounding box center [854, 103] width 40 height 15
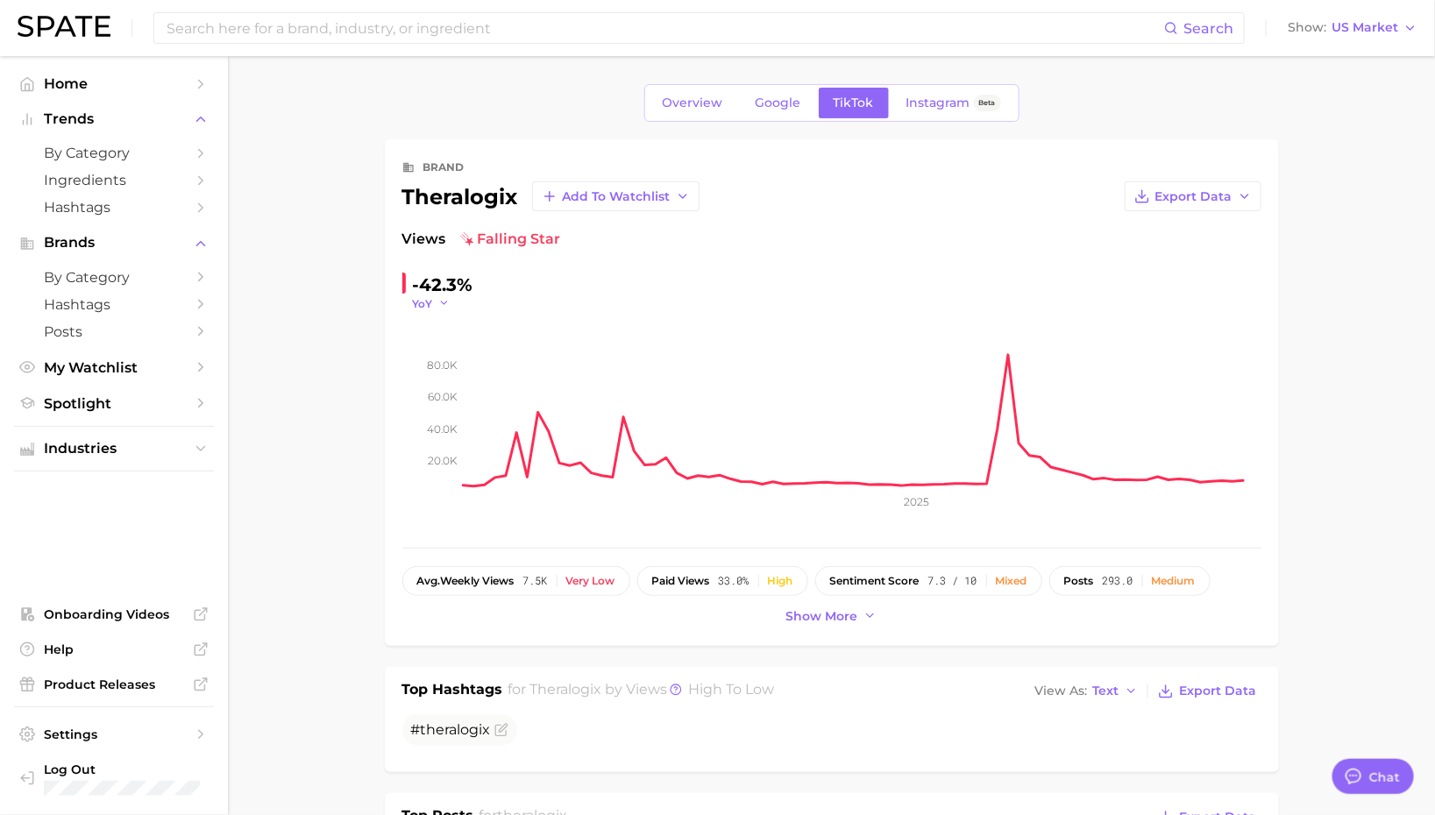
click at [423, 299] on span "YoY" at bounding box center [423, 303] width 20 height 15
click at [434, 352] on span "QoQ" at bounding box center [436, 359] width 29 height 15
click at [931, 97] on span "Instagram" at bounding box center [938, 103] width 64 height 15
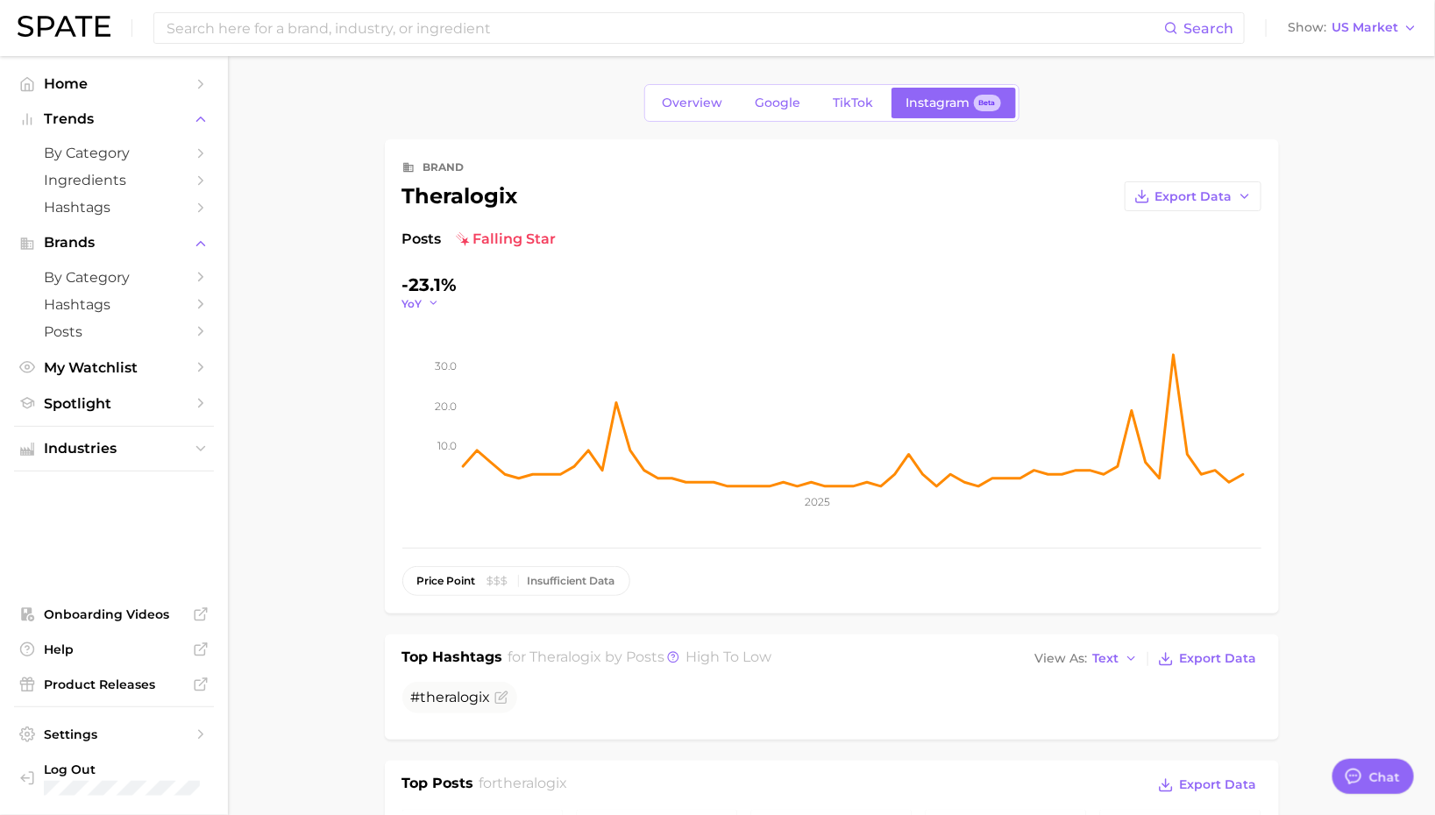
click at [430, 306] on icon "button" at bounding box center [434, 303] width 12 height 12
click at [437, 359] on span "QoQ" at bounding box center [425, 359] width 29 height 15
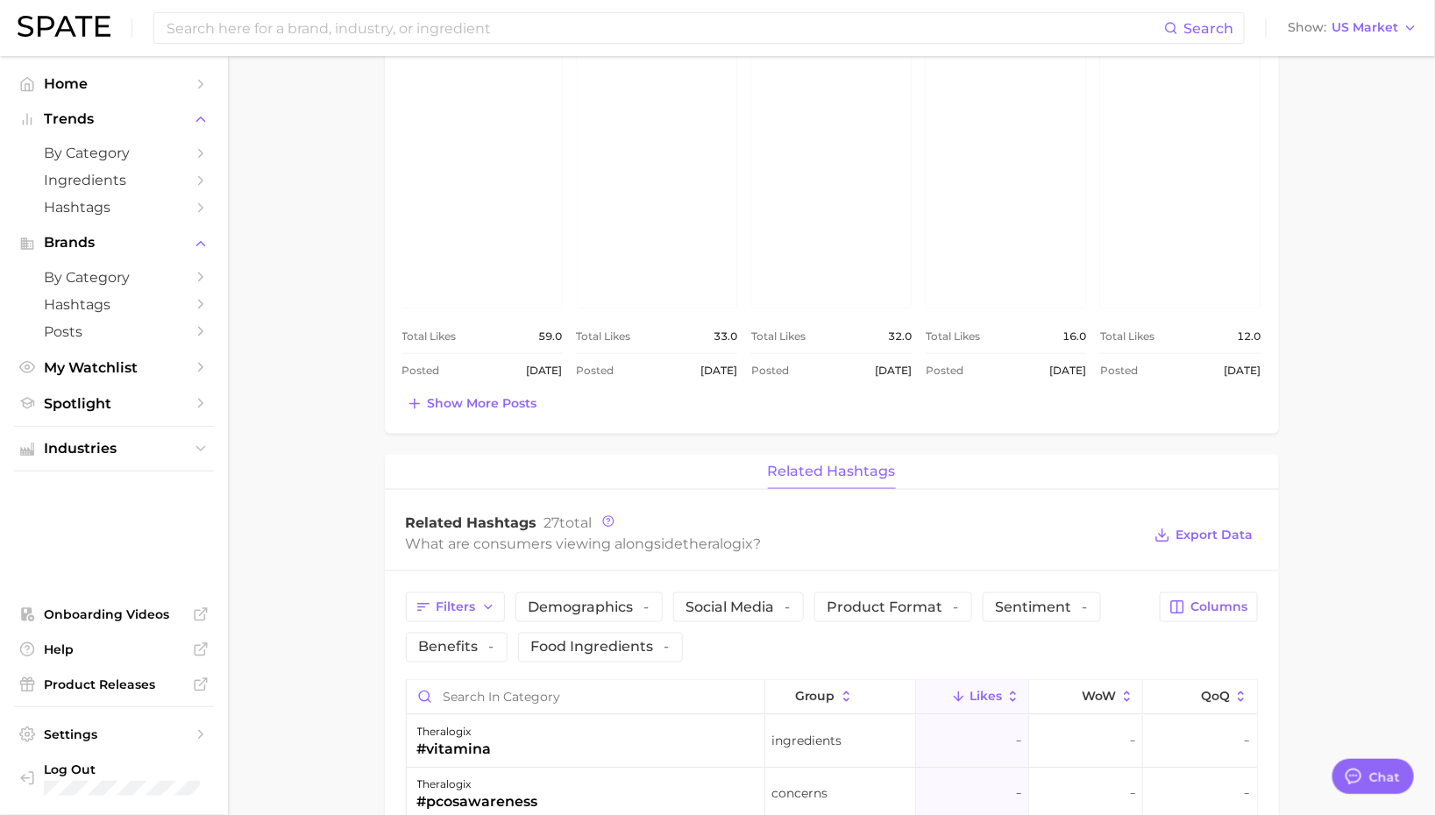
scroll to position [1021, 0]
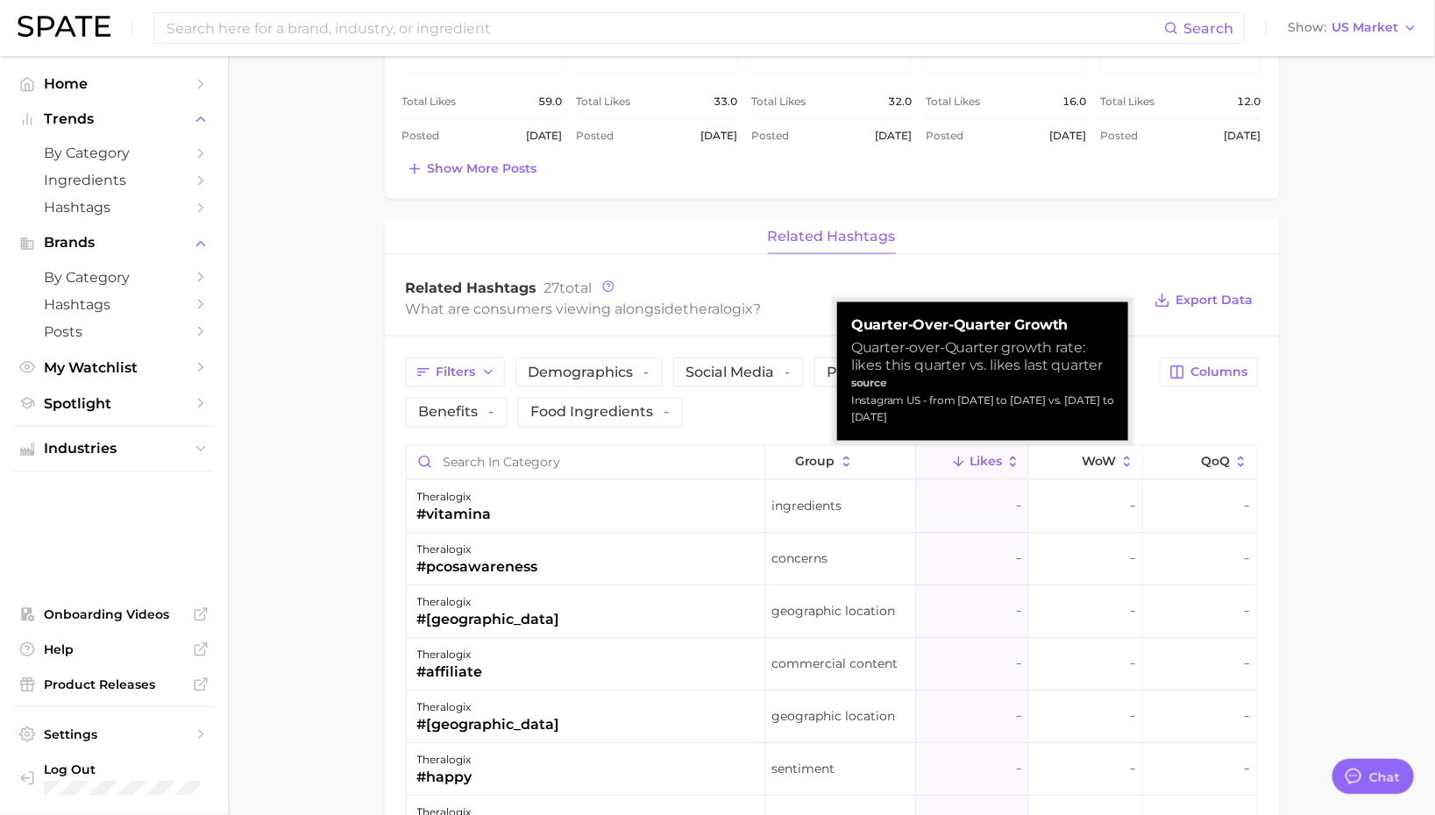
drag, startPoint x: 1029, startPoint y: 417, endPoint x: 959, endPoint y: 405, distance: 71.2
click at [959, 405] on div "Instagram US - from [DATE] to [DATE] vs. [DATE] to [DATE]" at bounding box center [982, 409] width 263 height 35
copy div "[DATE] to [DATE] vs. [DATE] to [DATE]"
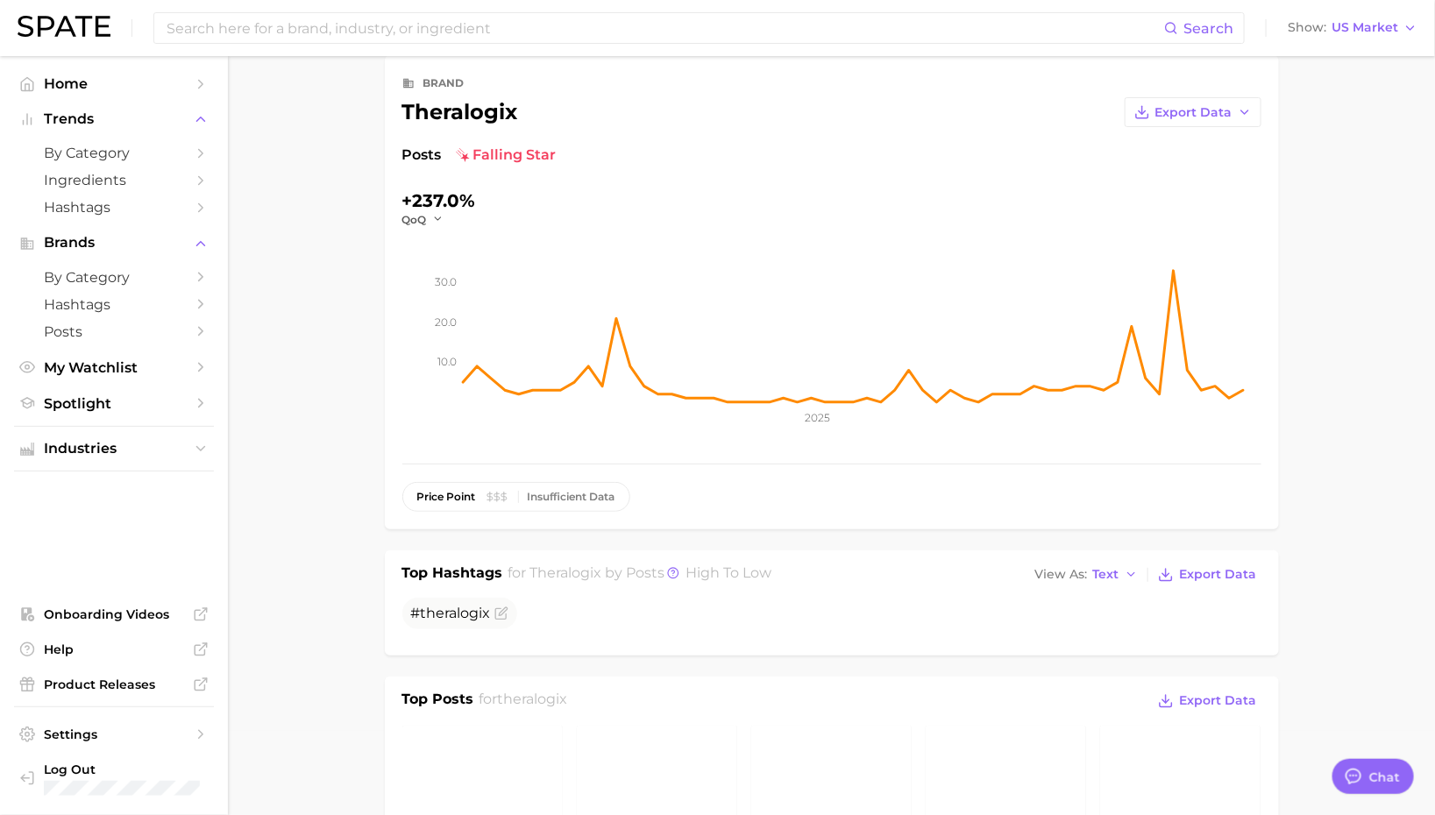
scroll to position [0, 0]
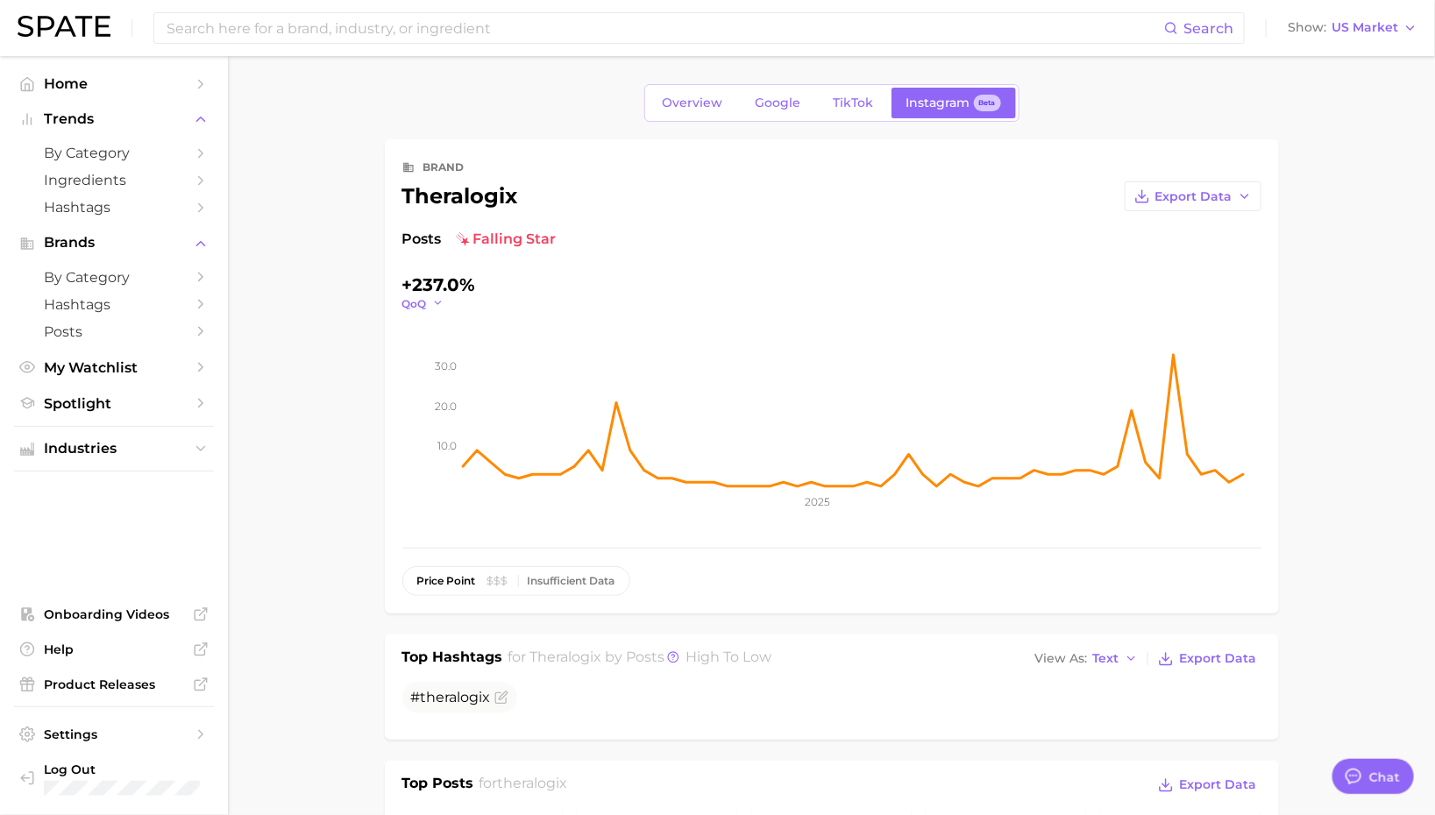
click at [427, 301] on button "QoQ" at bounding box center [423, 303] width 42 height 15
click at [427, 335] on button "YoY" at bounding box center [498, 329] width 193 height 32
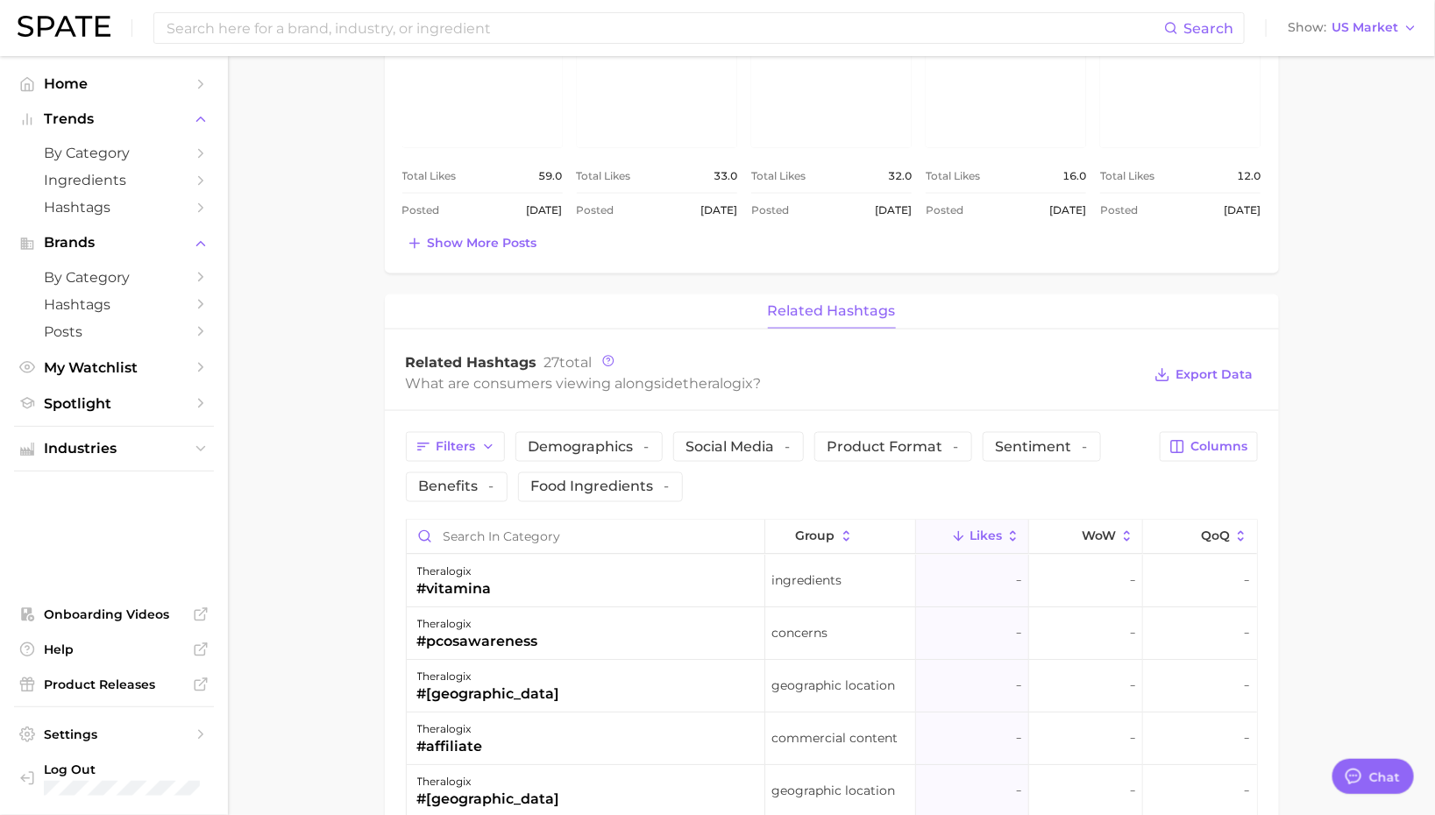
scroll to position [966, 0]
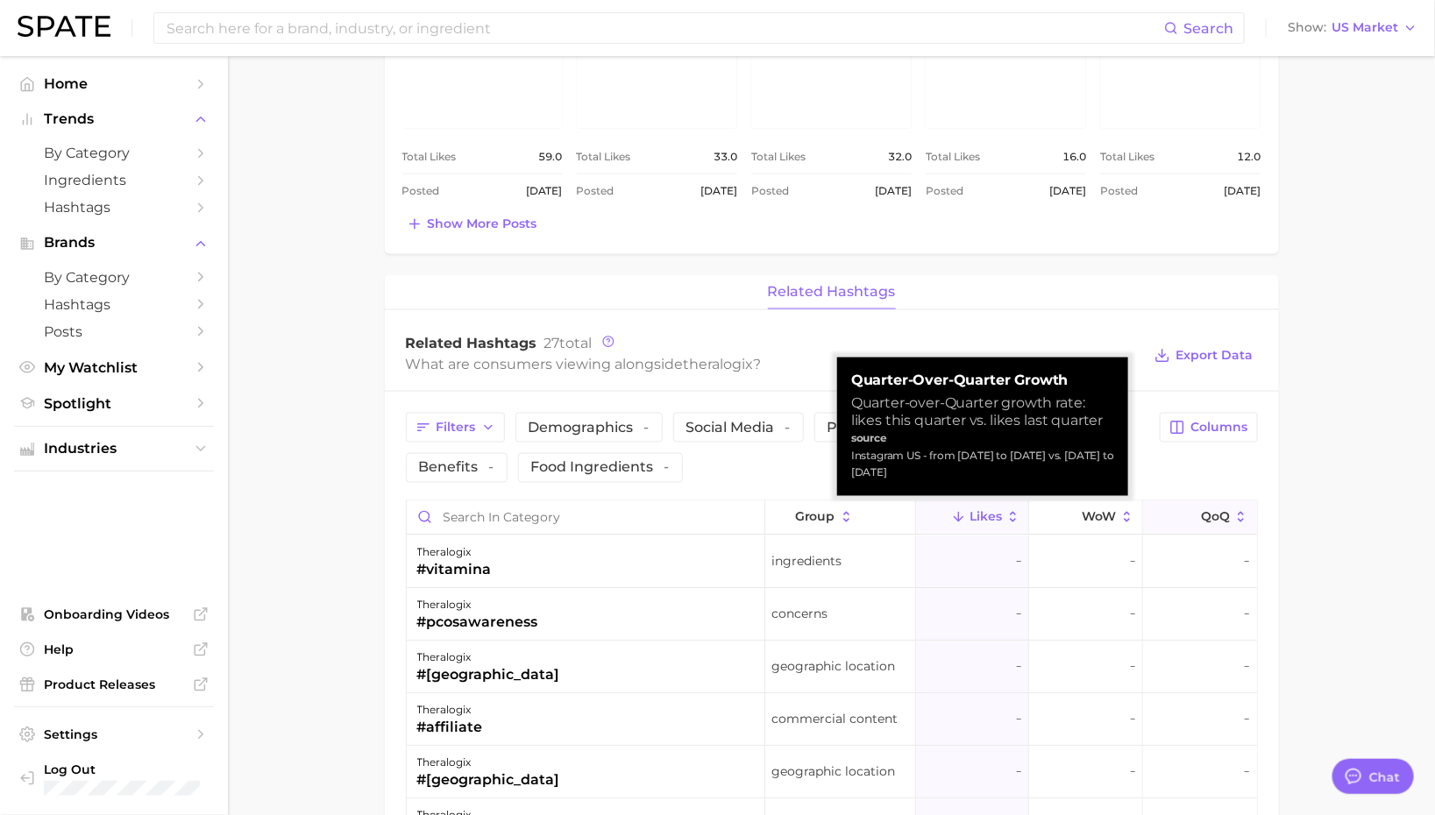
click at [1233, 512] on icon at bounding box center [1241, 518] width 16 height 16
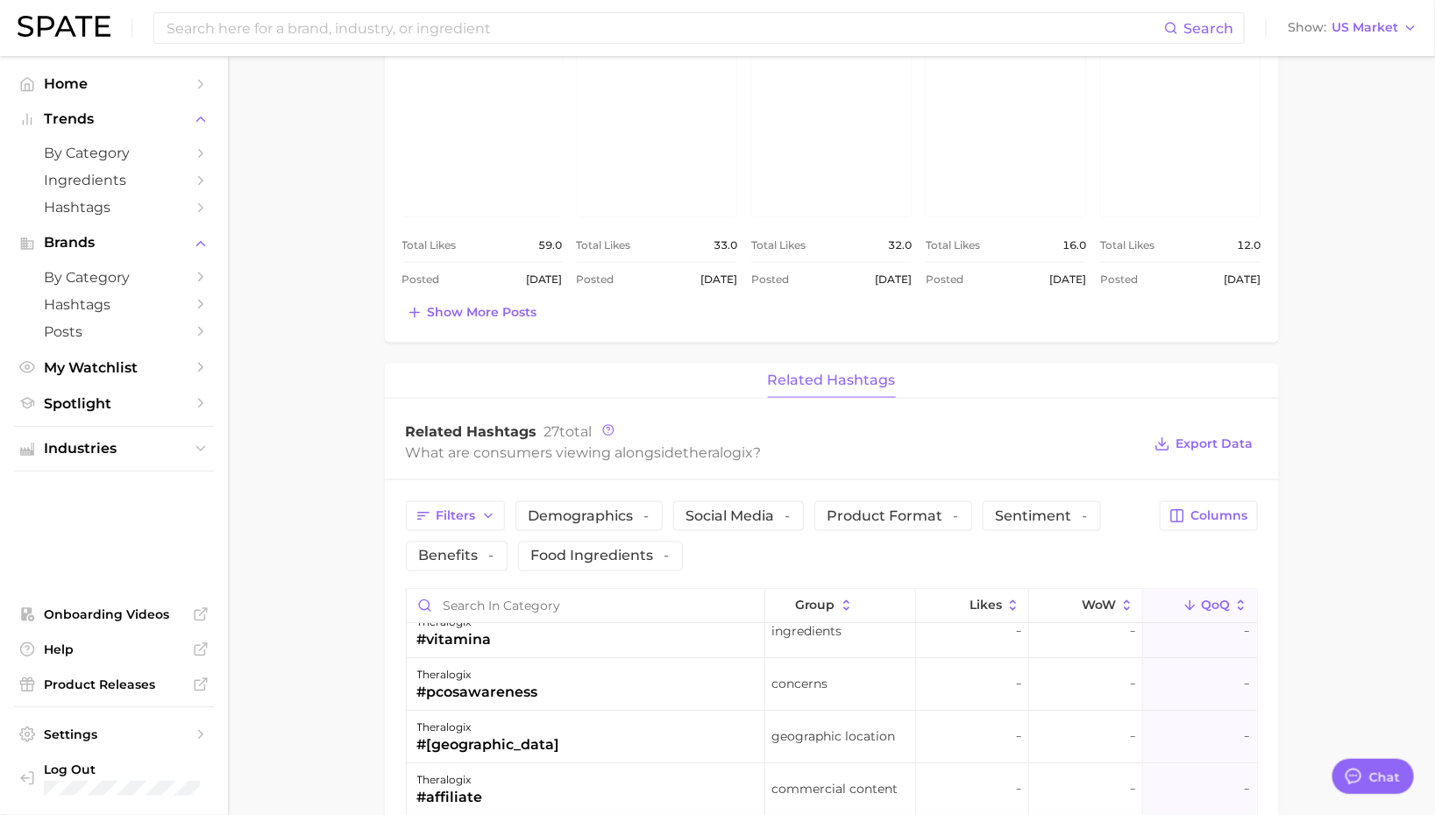
scroll to position [0, 0]
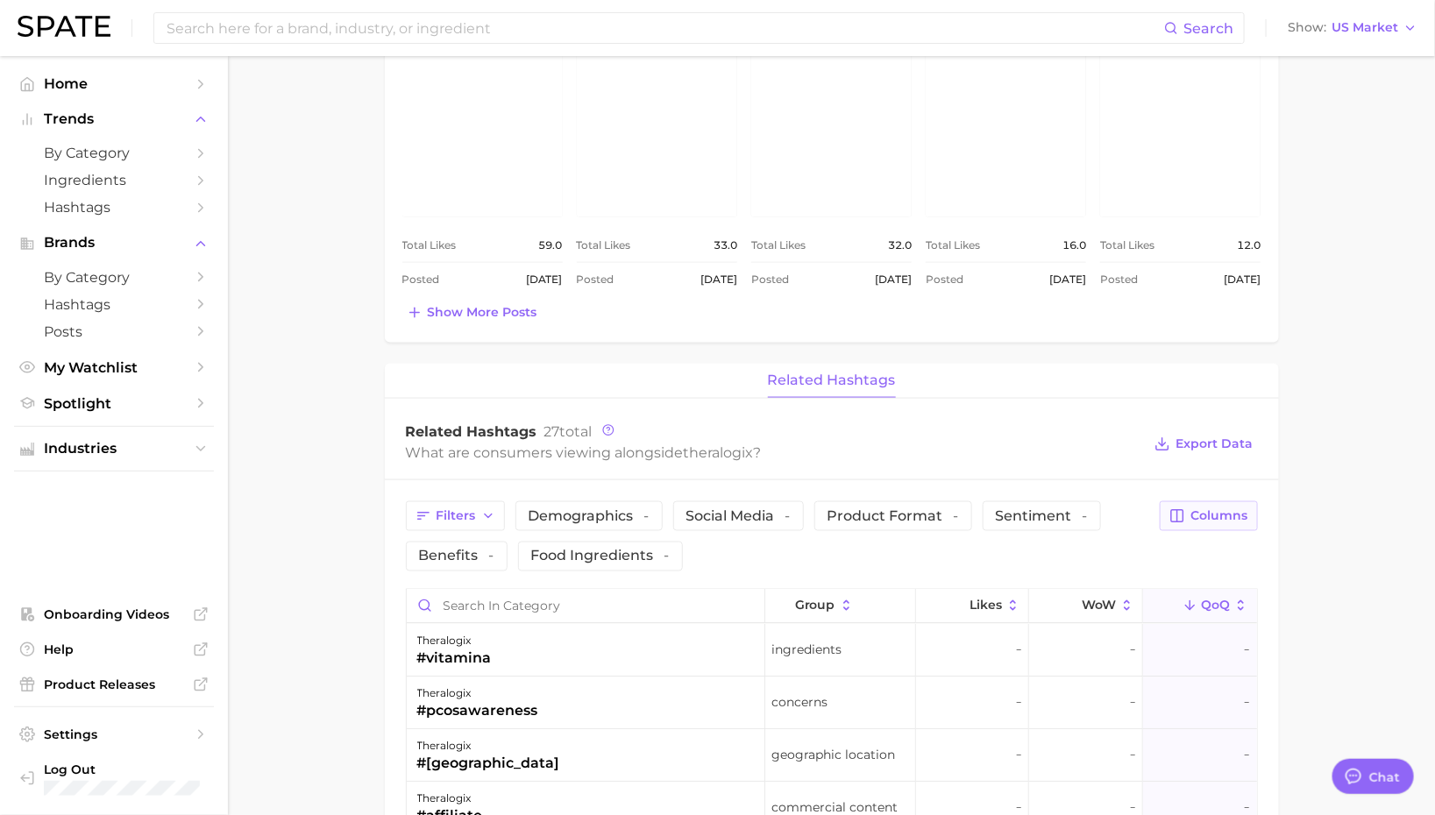
click at [1213, 510] on span "Columns" at bounding box center [1219, 515] width 57 height 15
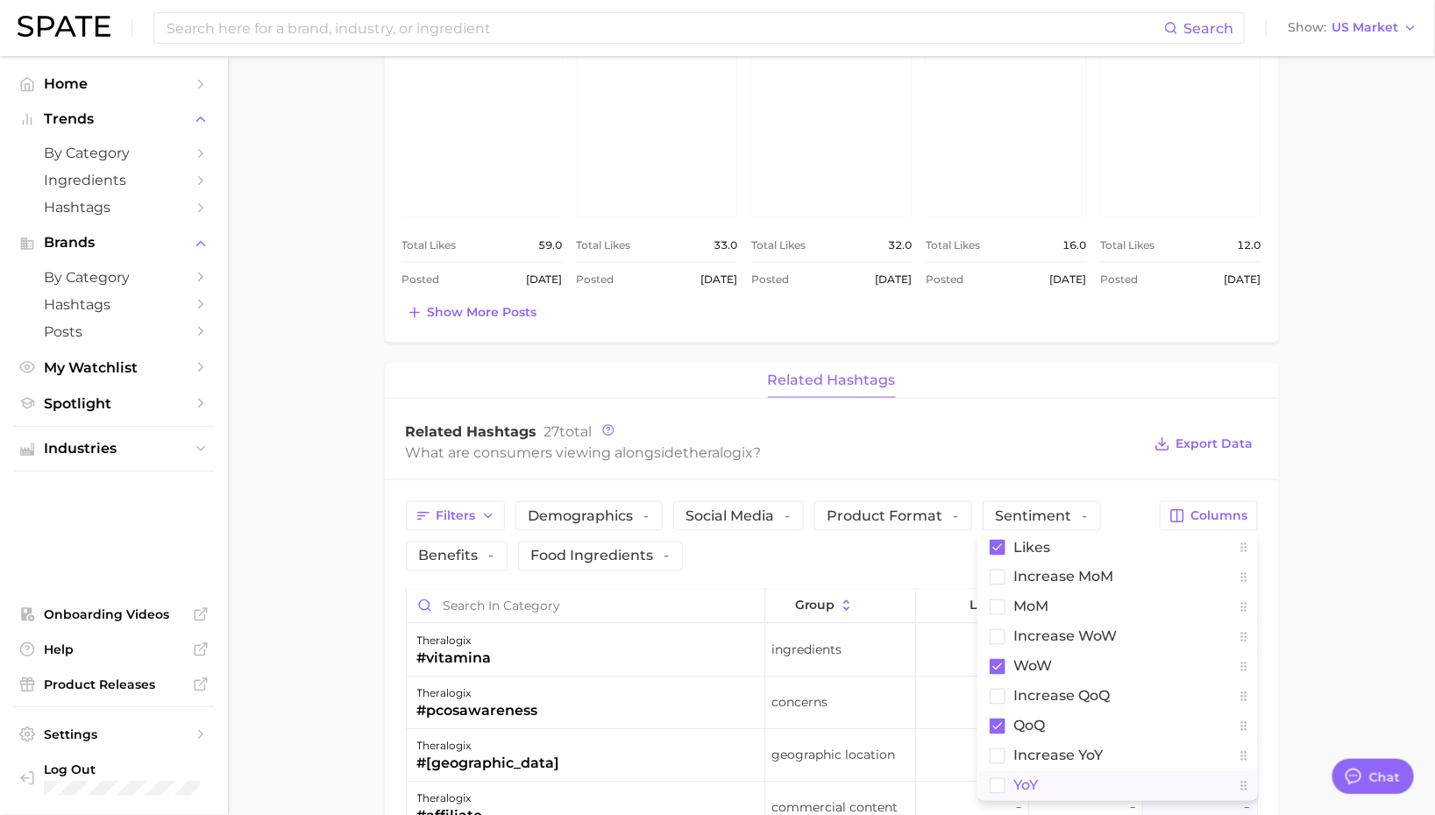
click at [1040, 780] on button "YoY" at bounding box center [1117, 786] width 280 height 30
click at [1344, 301] on main "Overview Google TikTok Instagram Beta brand theralogix Export Data Posts fallin…" at bounding box center [831, 346] width 1207 height 2334
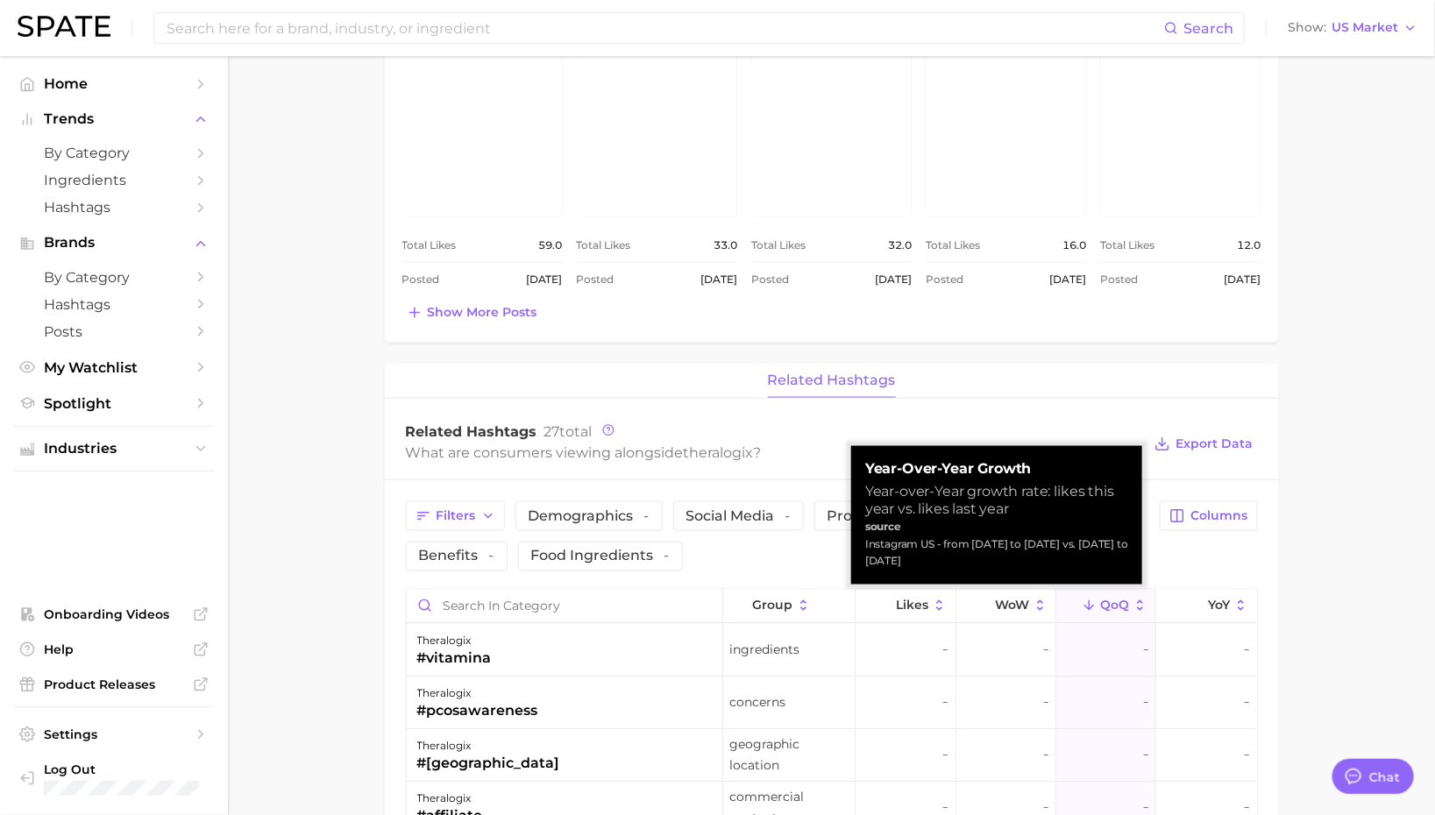
drag, startPoint x: 1007, startPoint y: 555, endPoint x: 973, endPoint y: 544, distance: 35.8
click at [973, 544] on div "Instagram US - from [DATE] to [DATE] vs. [DATE] to [DATE]" at bounding box center [996, 553] width 263 height 35
copy div "[DATE] to [DATE] vs. [DATE] to [DATE]"
